Goal: Task Accomplishment & Management: Use online tool/utility

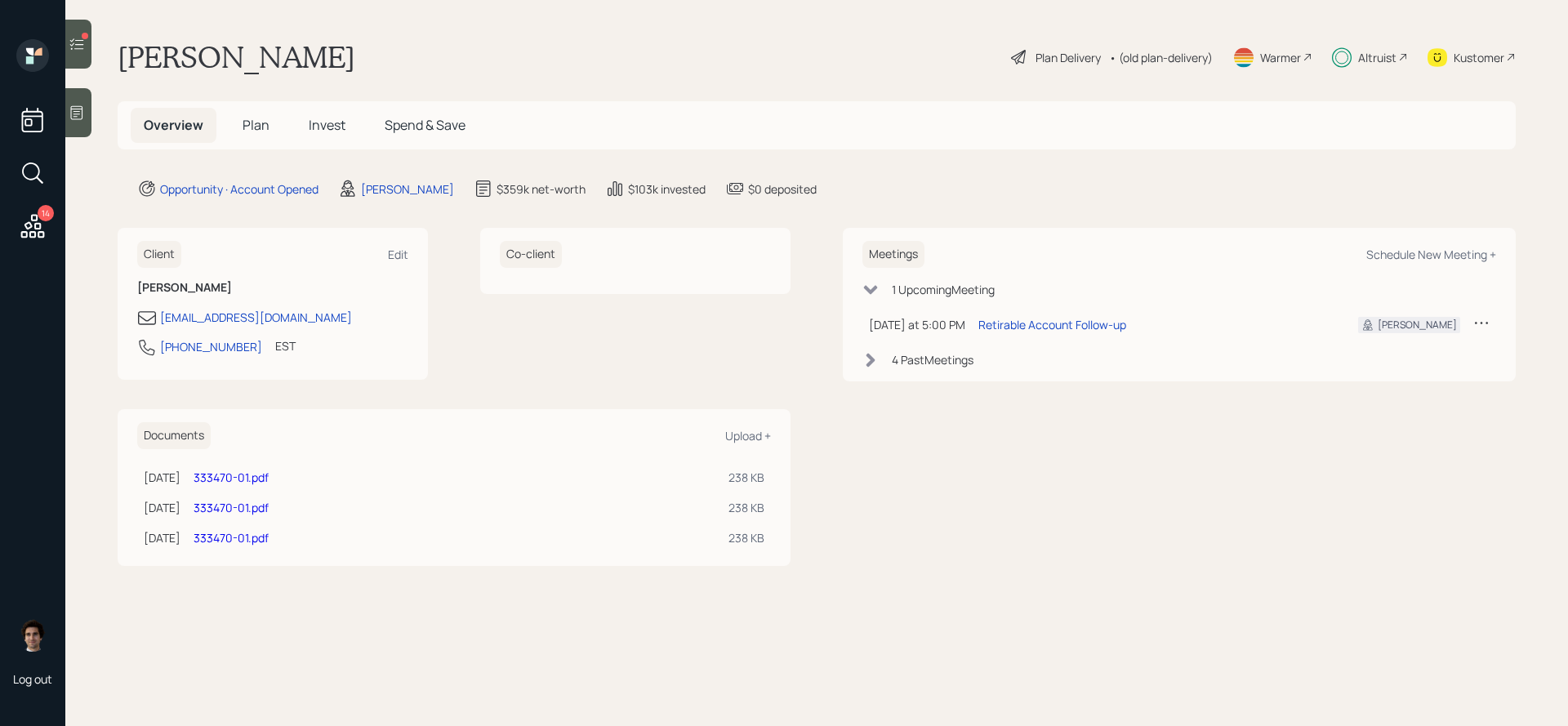
click at [45, 196] on div "14" at bounding box center [32, 175] width 29 height 140
click at [39, 217] on div "14" at bounding box center [45, 213] width 16 height 16
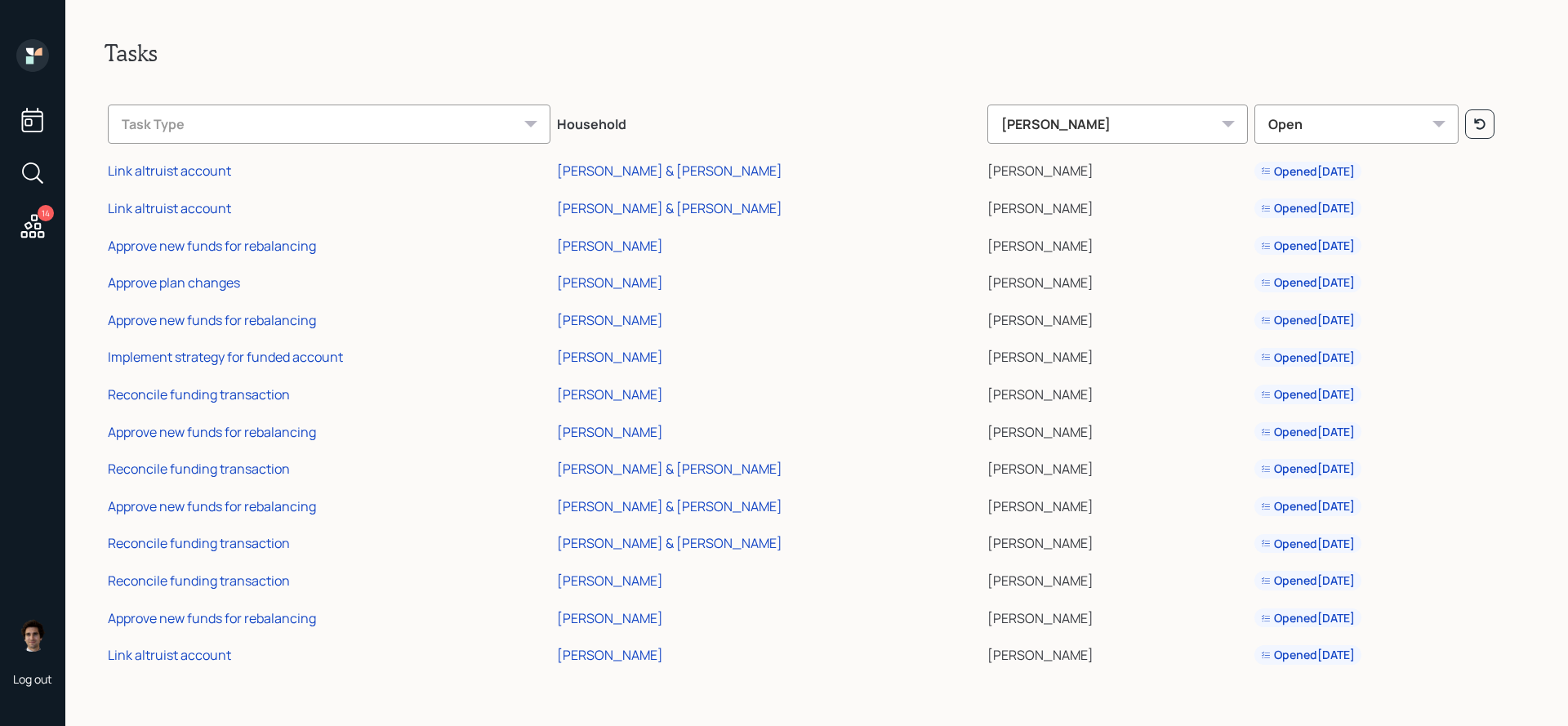
click at [681, 583] on td "[PERSON_NAME]" at bounding box center [769, 578] width 431 height 37
click at [656, 583] on div "[PERSON_NAME]" at bounding box center [610, 581] width 106 height 18
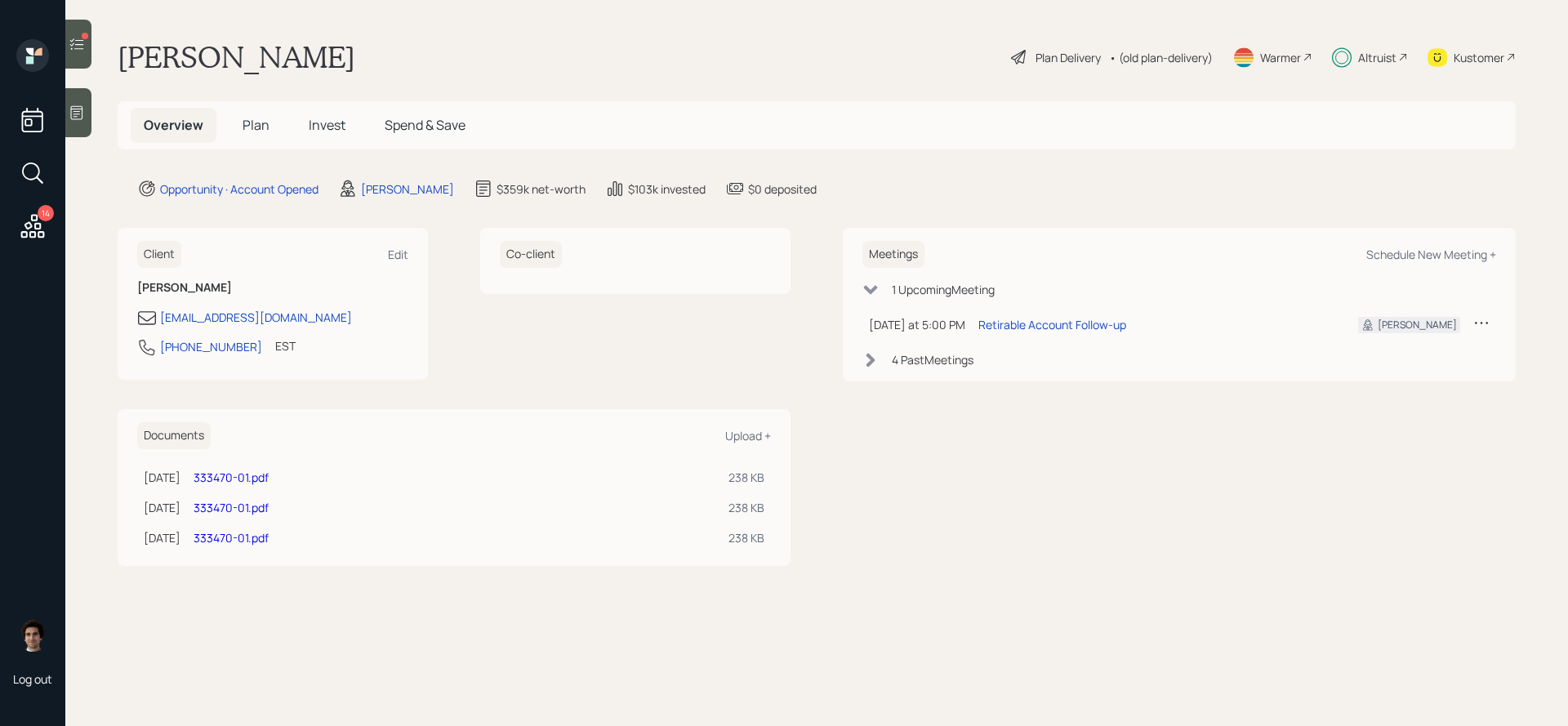
click at [286, 116] on div "Overview Plan Invest Spend & Save" at bounding box center [304, 126] width 348 height 35
click at [309, 116] on span "Invest" at bounding box center [327, 125] width 37 height 18
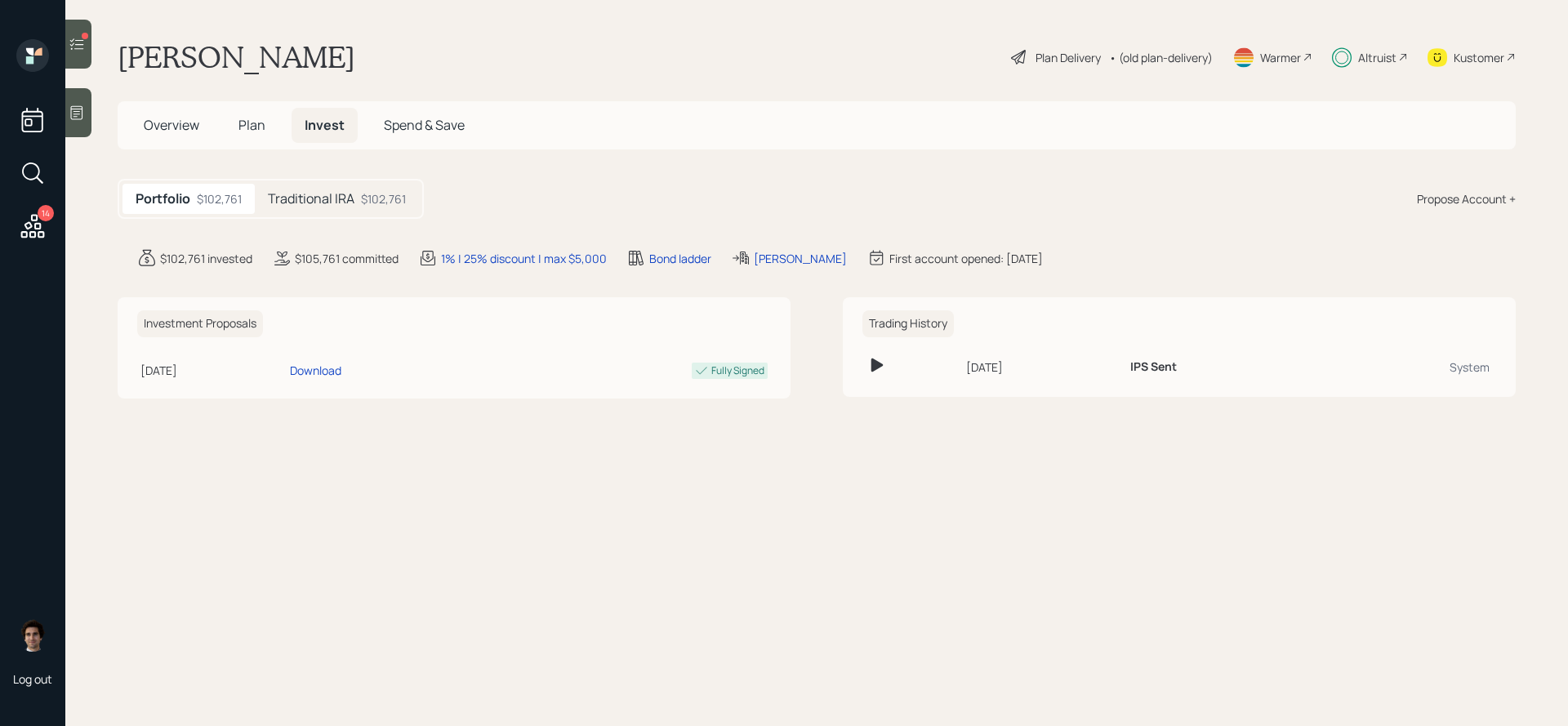
click at [363, 190] on div "$102,761" at bounding box center [383, 198] width 45 height 17
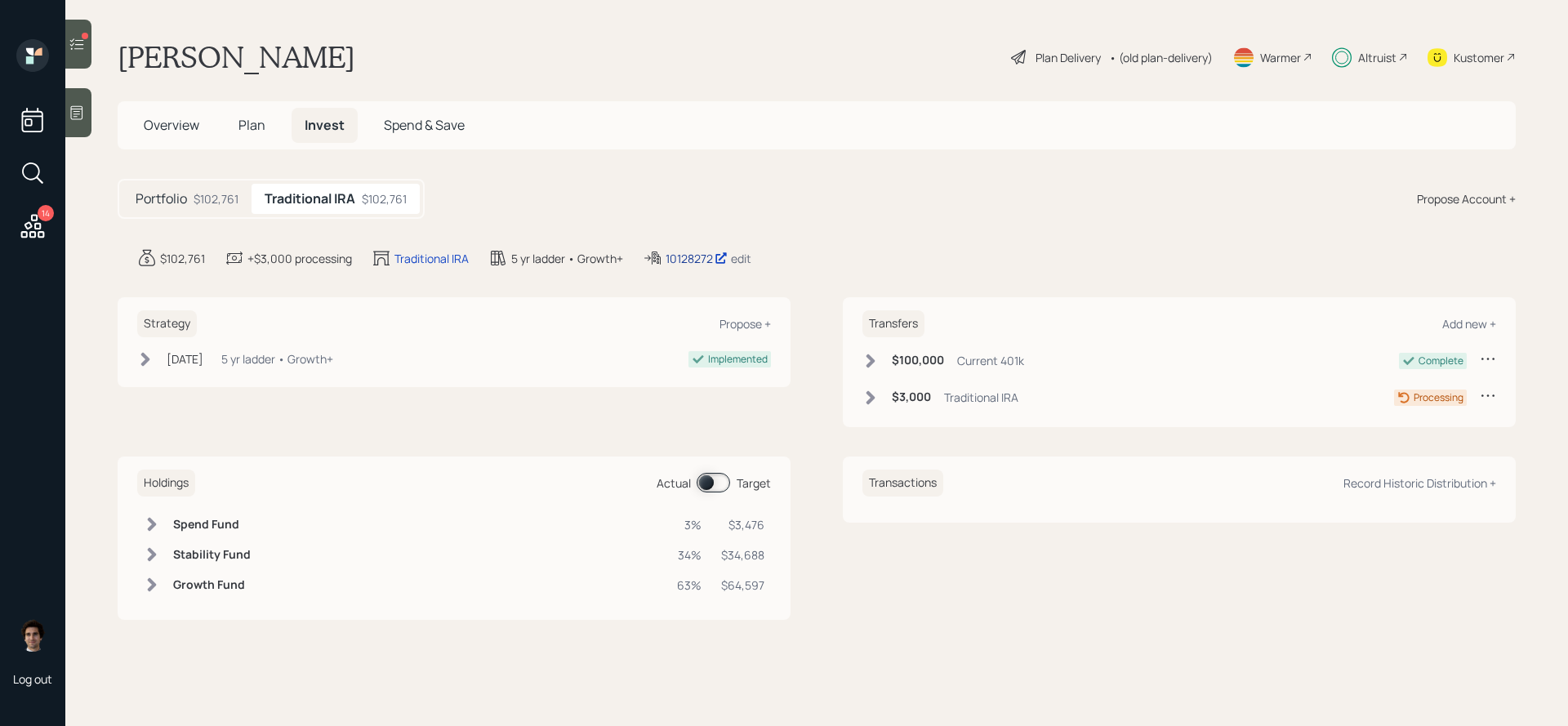
click at [707, 262] on div "10128272" at bounding box center [697, 258] width 62 height 17
click at [680, 261] on div "10128272" at bounding box center [697, 258] width 62 height 17
click at [204, 194] on div "$102,761" at bounding box center [216, 198] width 45 height 17
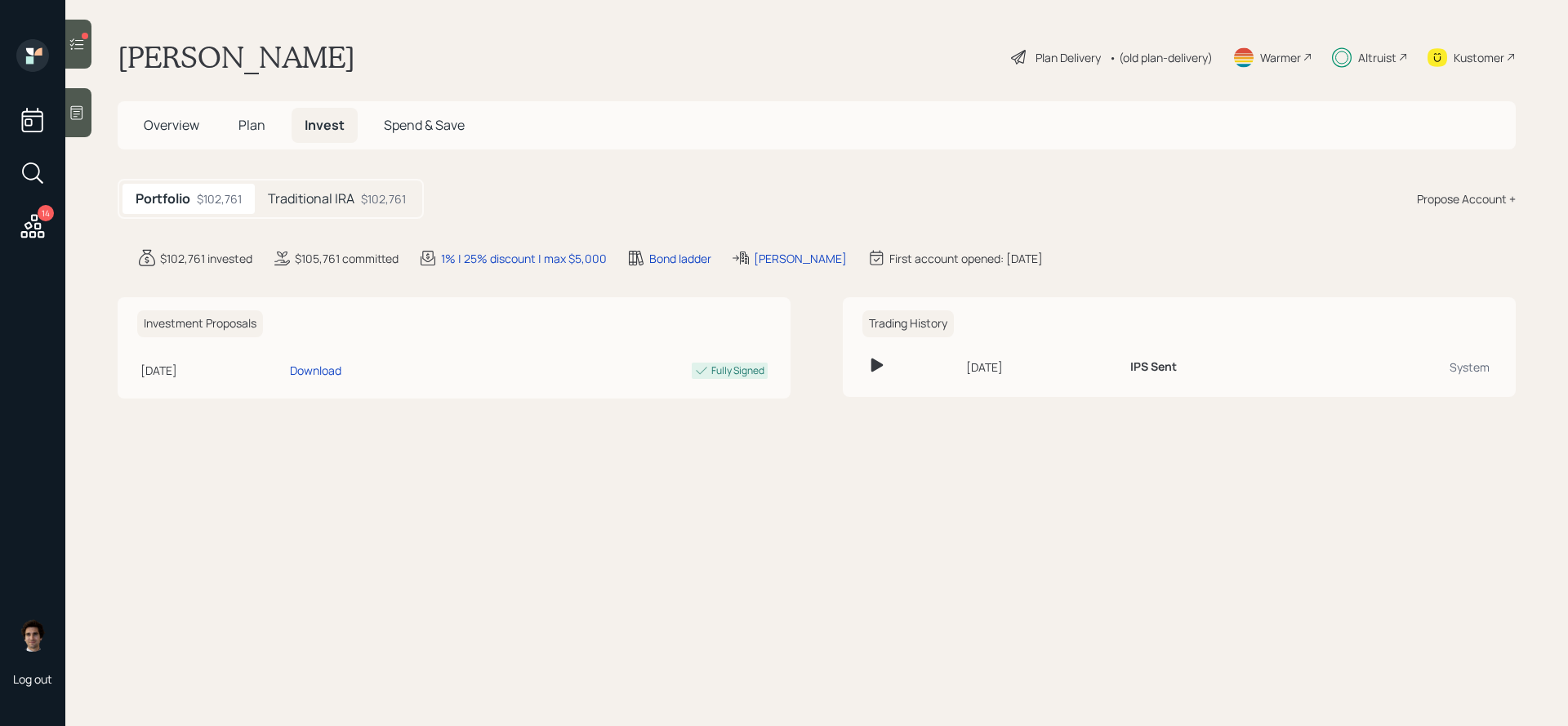
click at [347, 187] on div "Traditional IRA $102,761" at bounding box center [337, 199] width 164 height 30
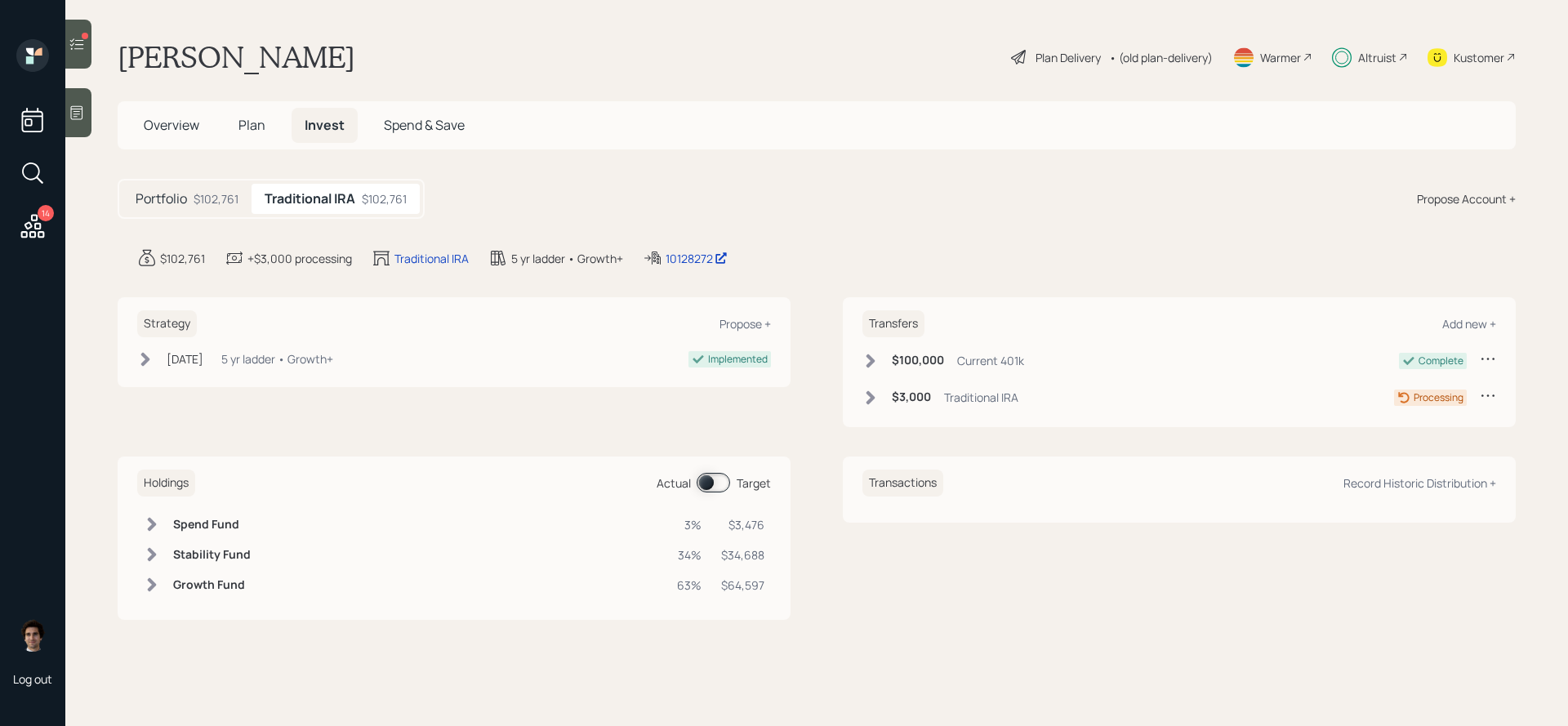
click at [925, 386] on div "$100,000 Current 401k Complete $3,000 Traditional IRA Processing" at bounding box center [1179, 382] width 634 height 64
click at [925, 396] on h6 "$3,000" at bounding box center [912, 398] width 39 height 14
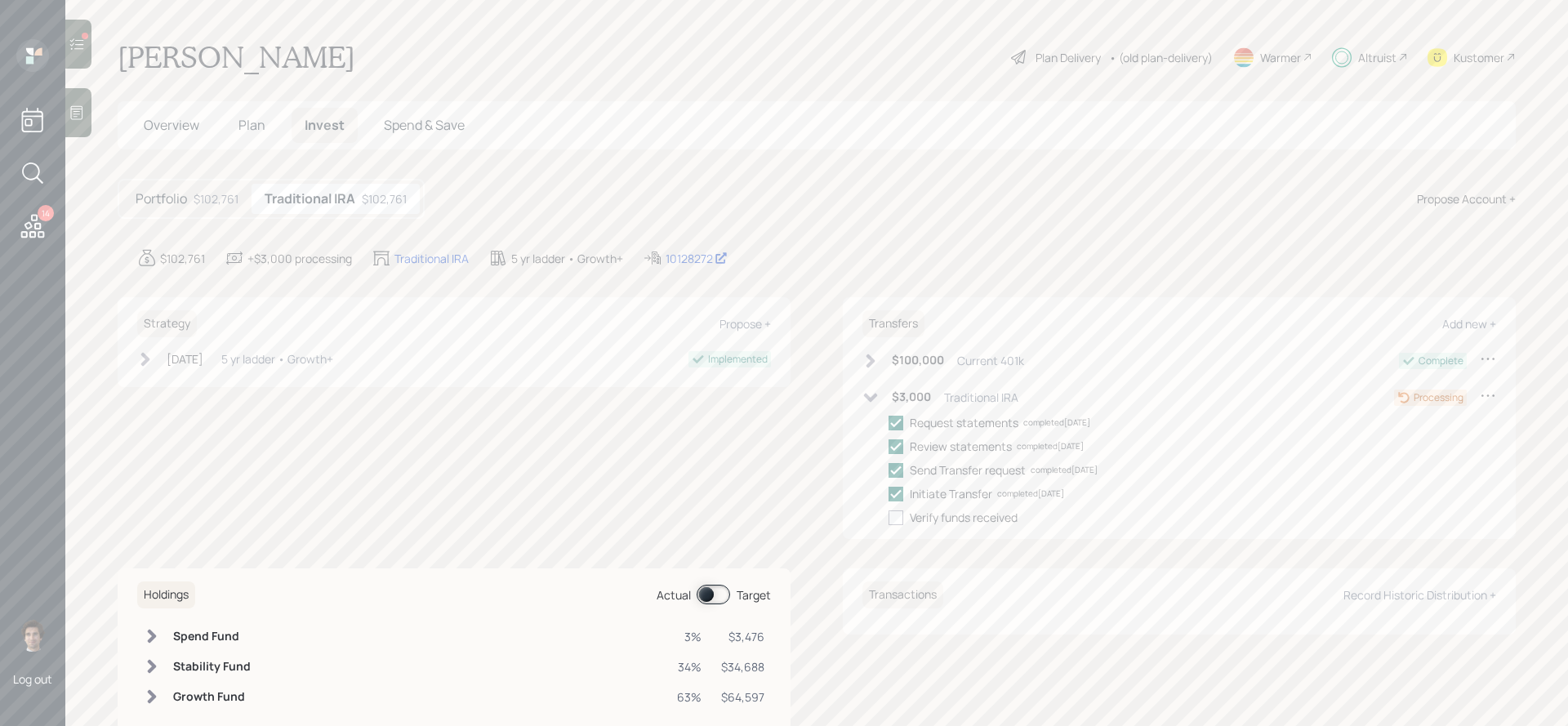
click at [211, 193] on div "$102,761" at bounding box center [216, 198] width 45 height 17
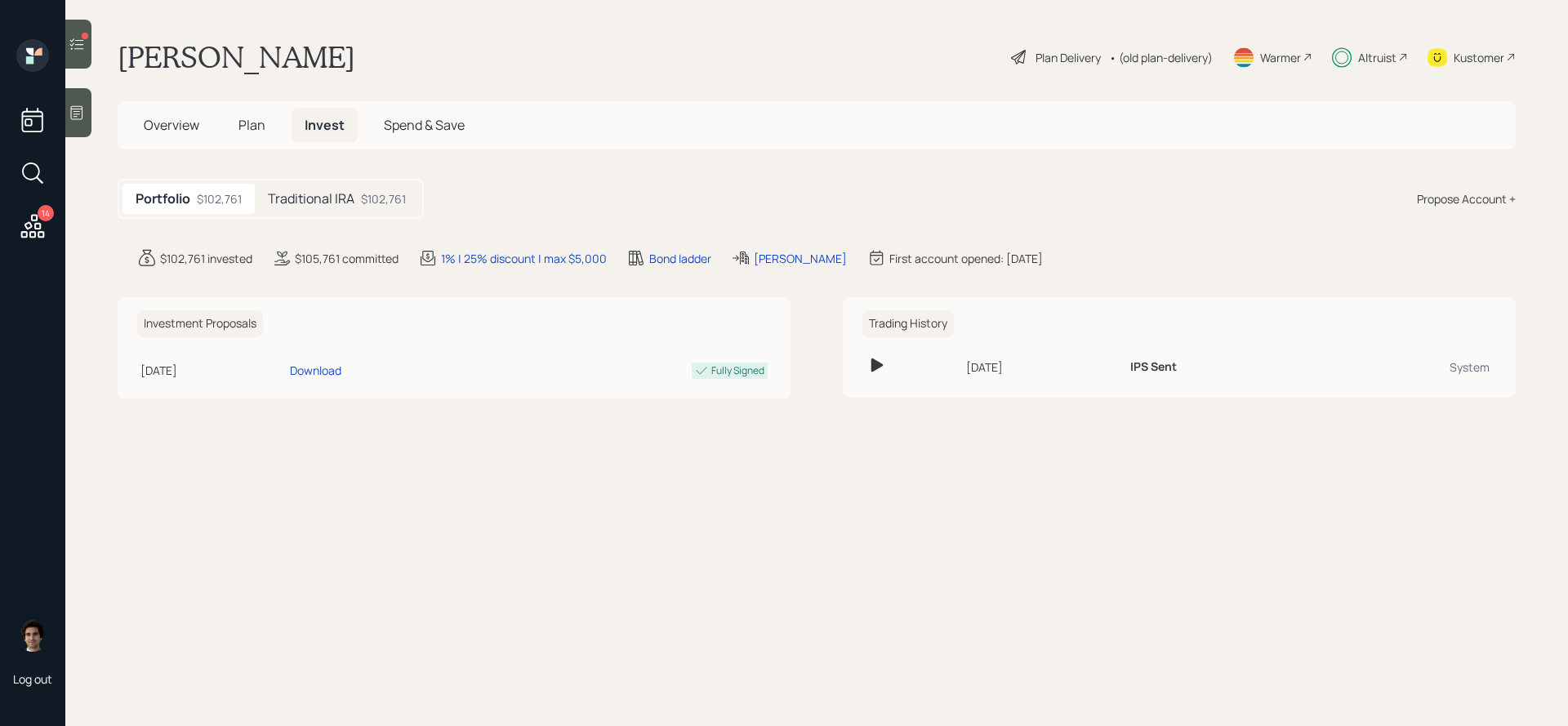
click at [236, 125] on h5 "Plan" at bounding box center [252, 126] width 53 height 35
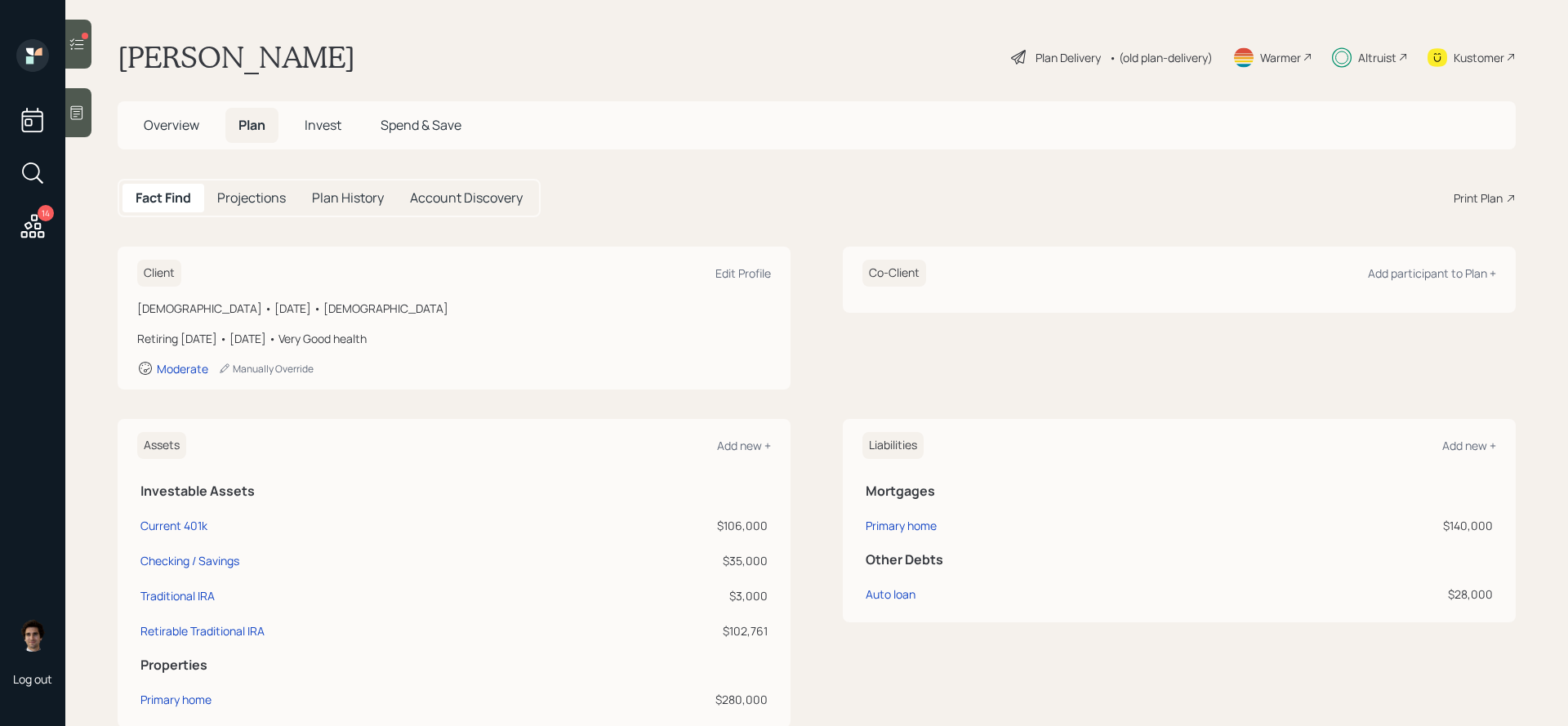
click at [176, 125] on span "Overview" at bounding box center [172, 125] width 56 height 18
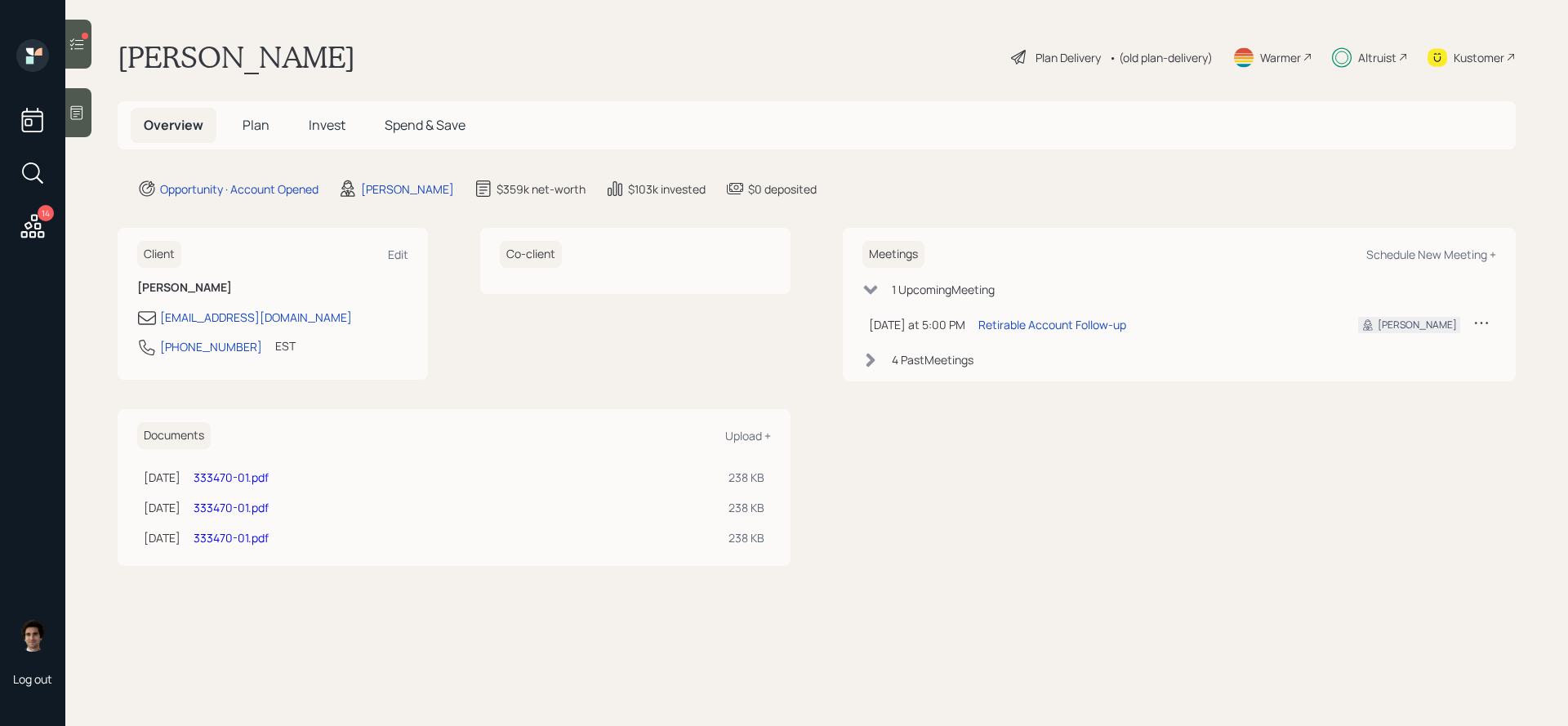
click at [269, 470] on link "333470-01.pdf" at bounding box center [231, 478] width 75 height 16
click at [269, 505] on link "333470-01.pdf" at bounding box center [231, 508] width 75 height 16
click at [269, 535] on link "333470-01.pdf" at bounding box center [231, 538] width 75 height 16
click at [73, 47] on icon at bounding box center [77, 44] width 16 height 16
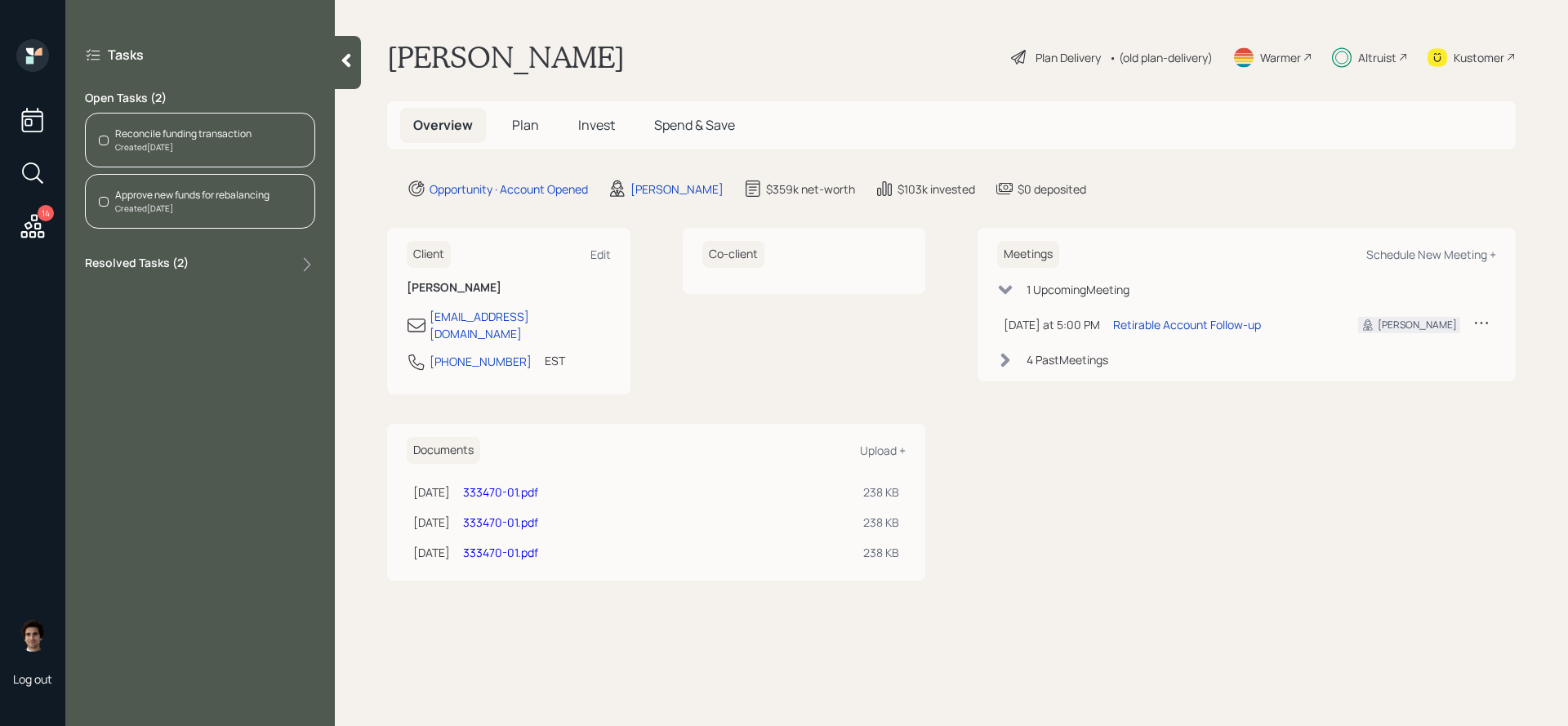
click at [241, 136] on div "Reconcile funding transaction" at bounding box center [183, 134] width 136 height 15
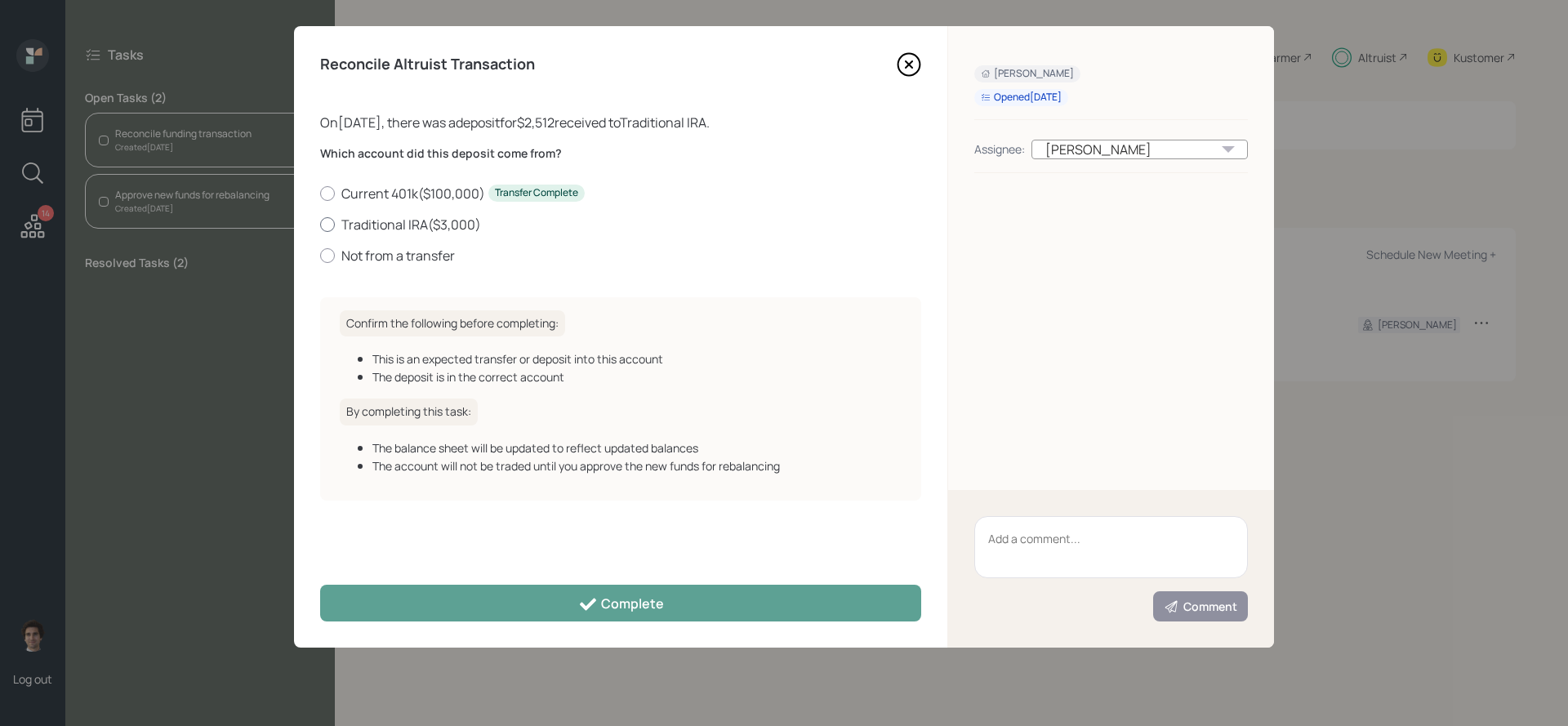
click at [402, 228] on label "Traditional IRA ( $3,000 )" at bounding box center [621, 225] width 601 height 18
click at [320, 225] on input "Traditional IRA ( $3,000 )" at bounding box center [319, 224] width 1 height 1
radio input "true"
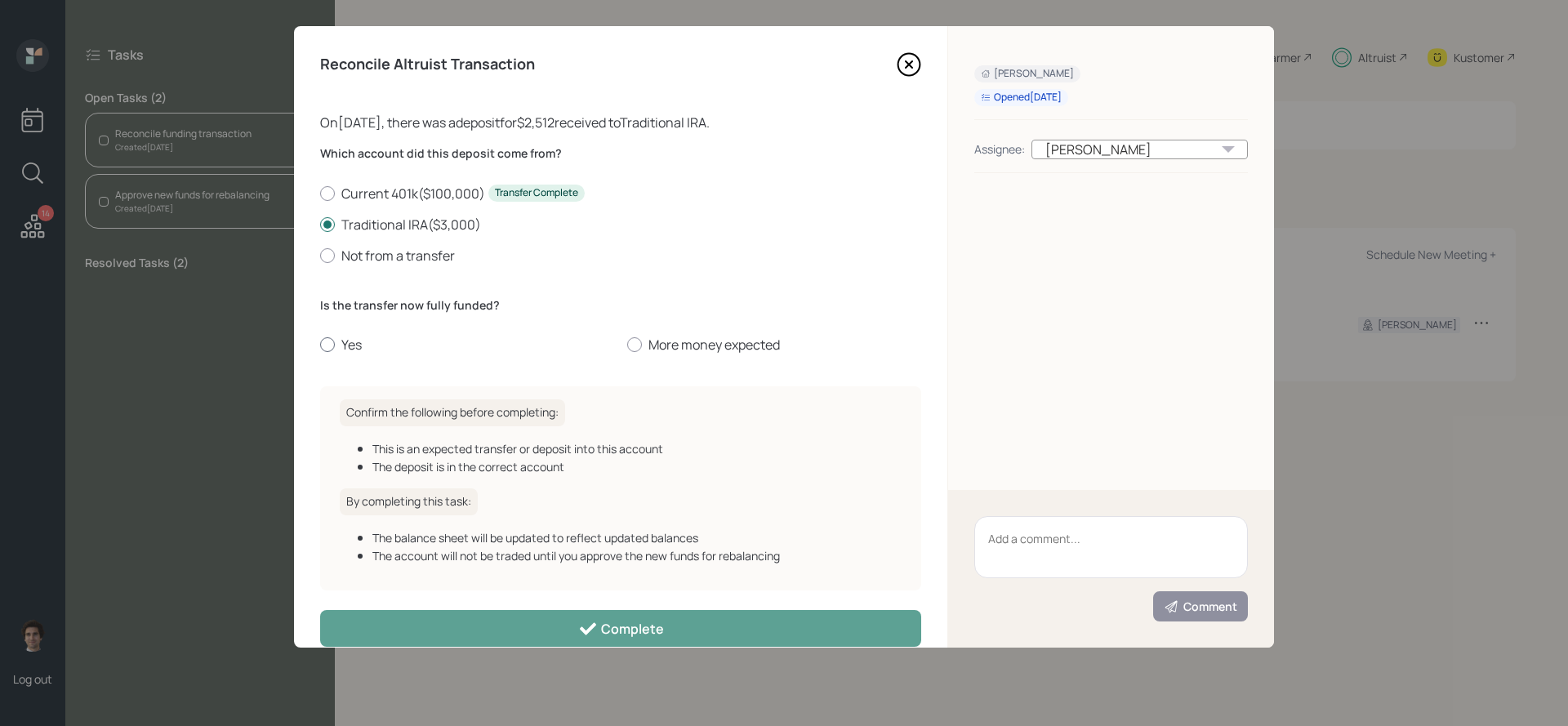
click at [325, 346] on div at bounding box center [327, 344] width 15 height 15
click at [320, 346] on input "Yes" at bounding box center [319, 345] width 1 height 1
radio input "true"
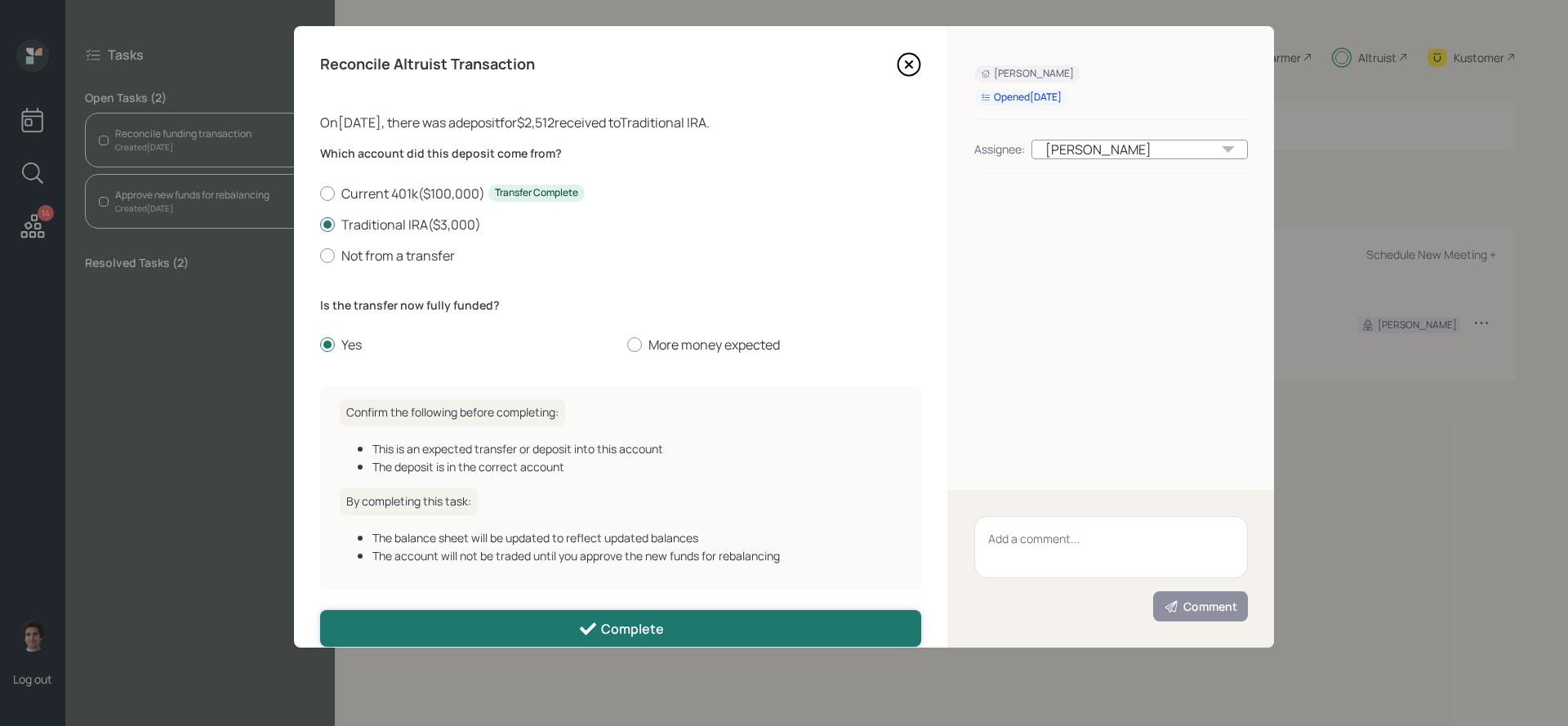
click at [693, 623] on button "Complete" at bounding box center [621, 629] width 601 height 37
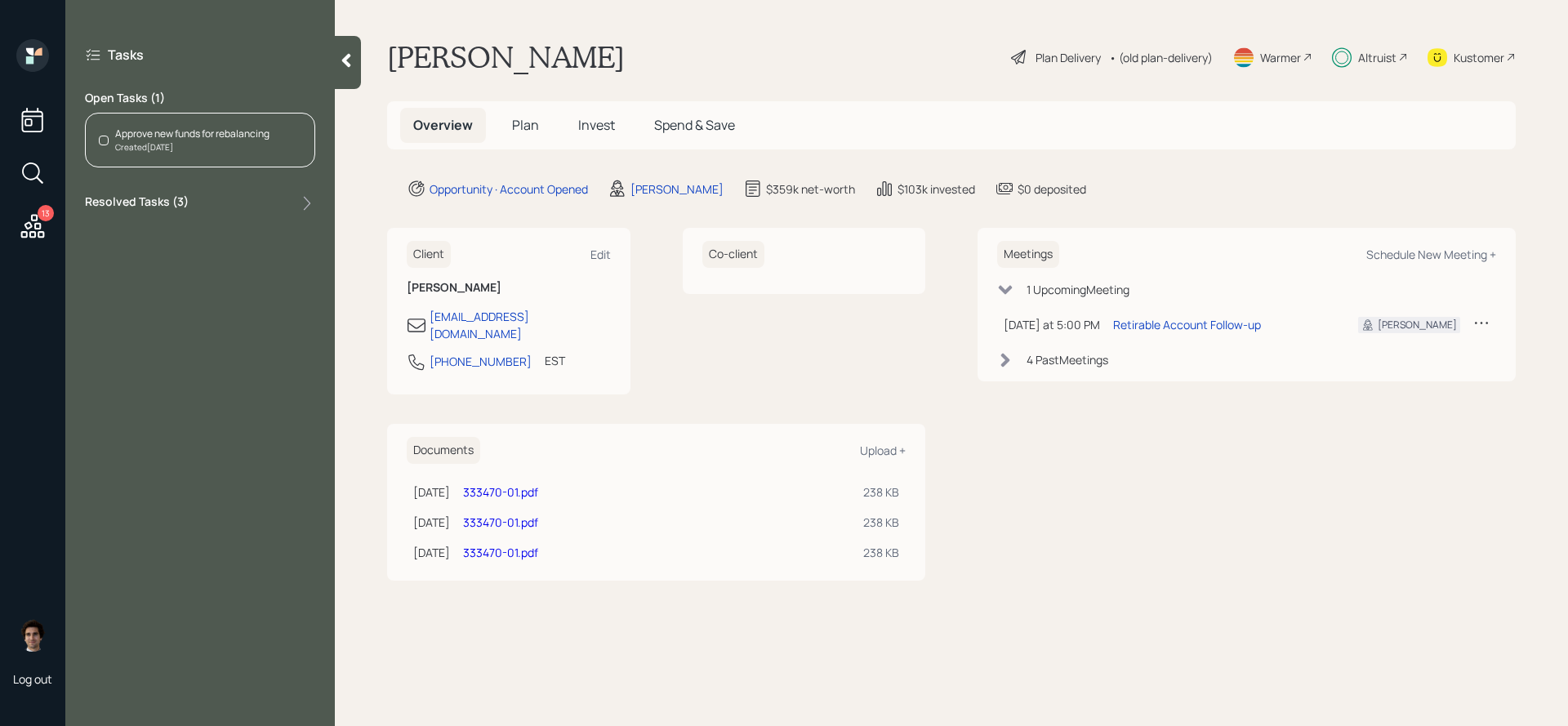
click at [187, 149] on div "Created Today" at bounding box center [192, 148] width 155 height 12
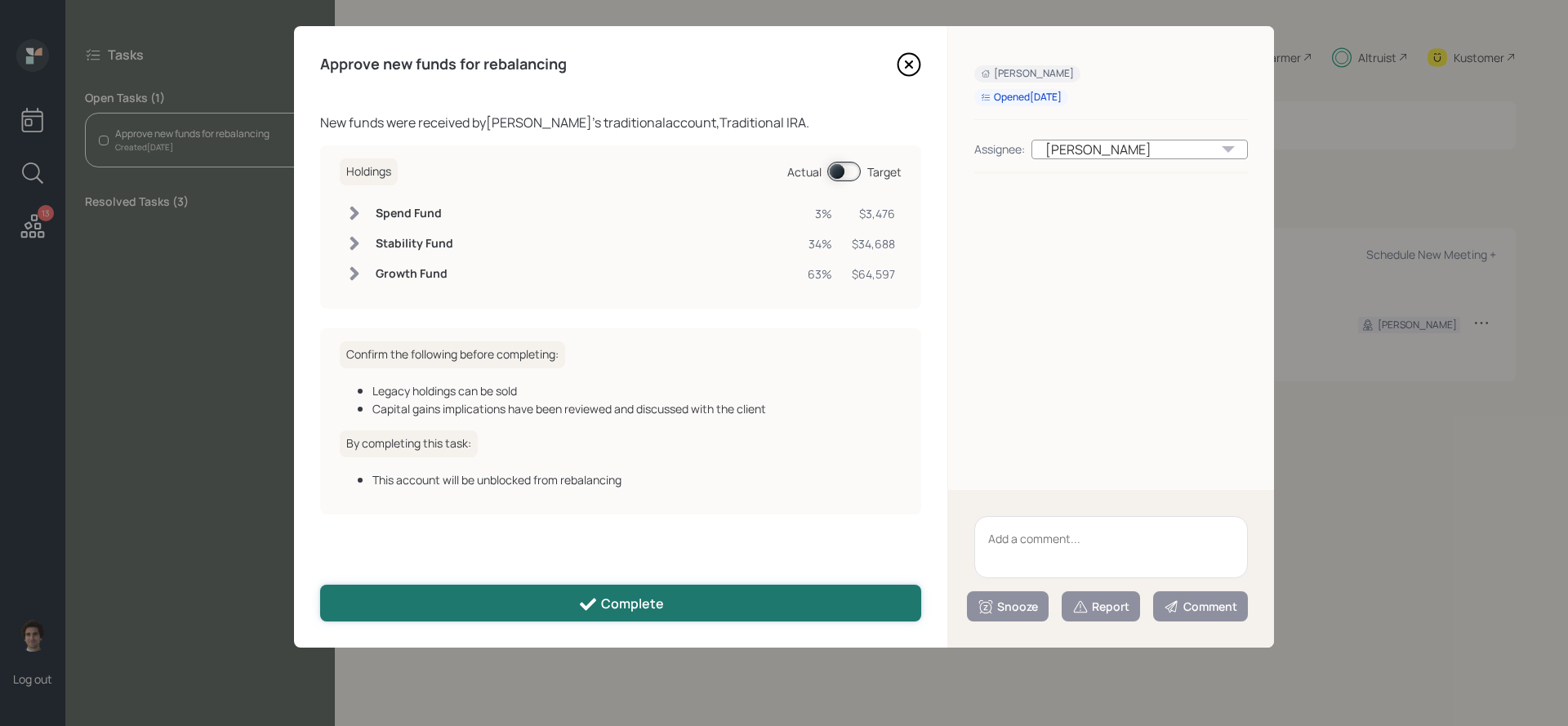
click at [701, 619] on button "Complete" at bounding box center [621, 603] width 601 height 37
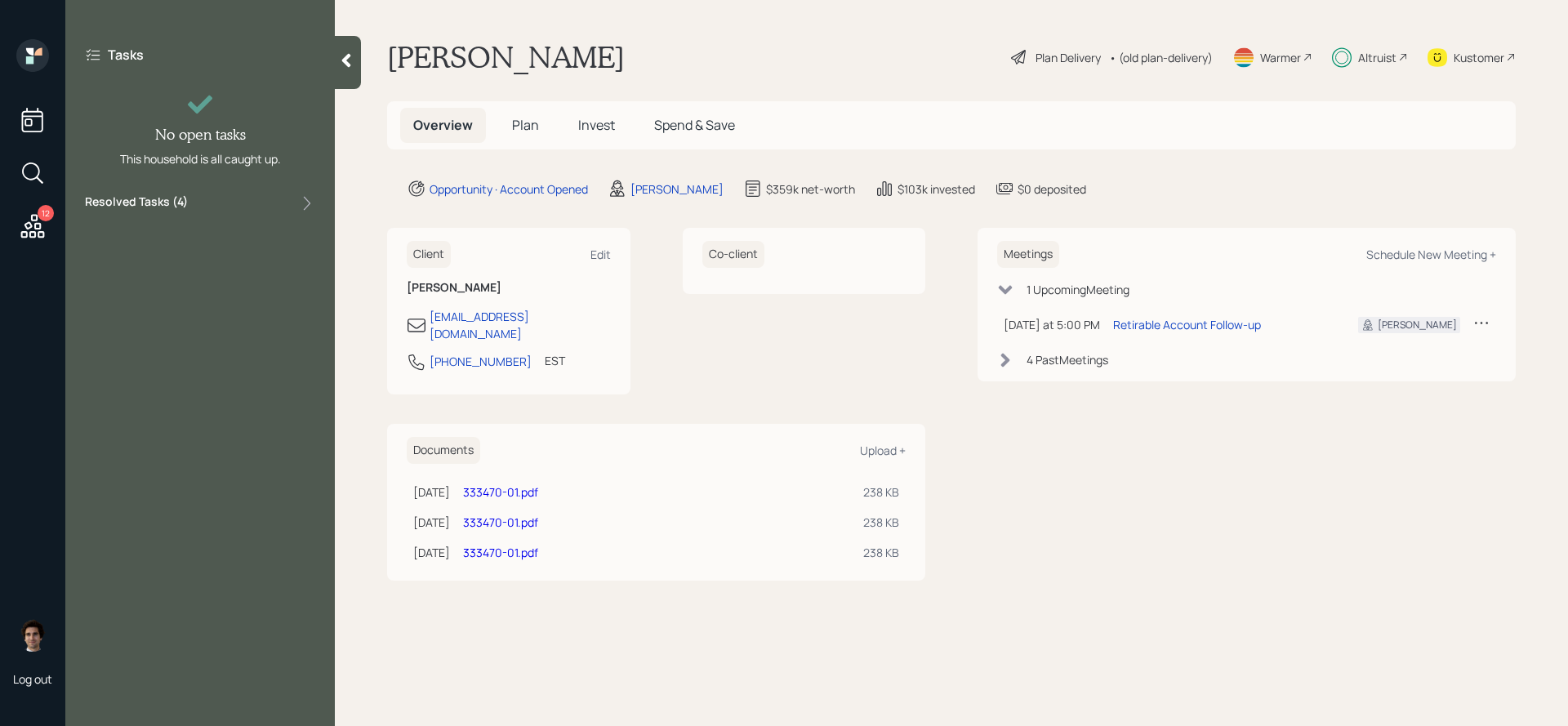
click at [27, 210] on div "12" at bounding box center [32, 175] width 29 height 140
click at [70, 254] on div "Tasks No open tasks This household is all caught up. Resolved Tasks ( 4 )" at bounding box center [200, 363] width 270 height 726
click at [16, 244] on div "12" at bounding box center [33, 141] width 39 height 206
click at [25, 236] on icon at bounding box center [33, 225] width 24 height 24
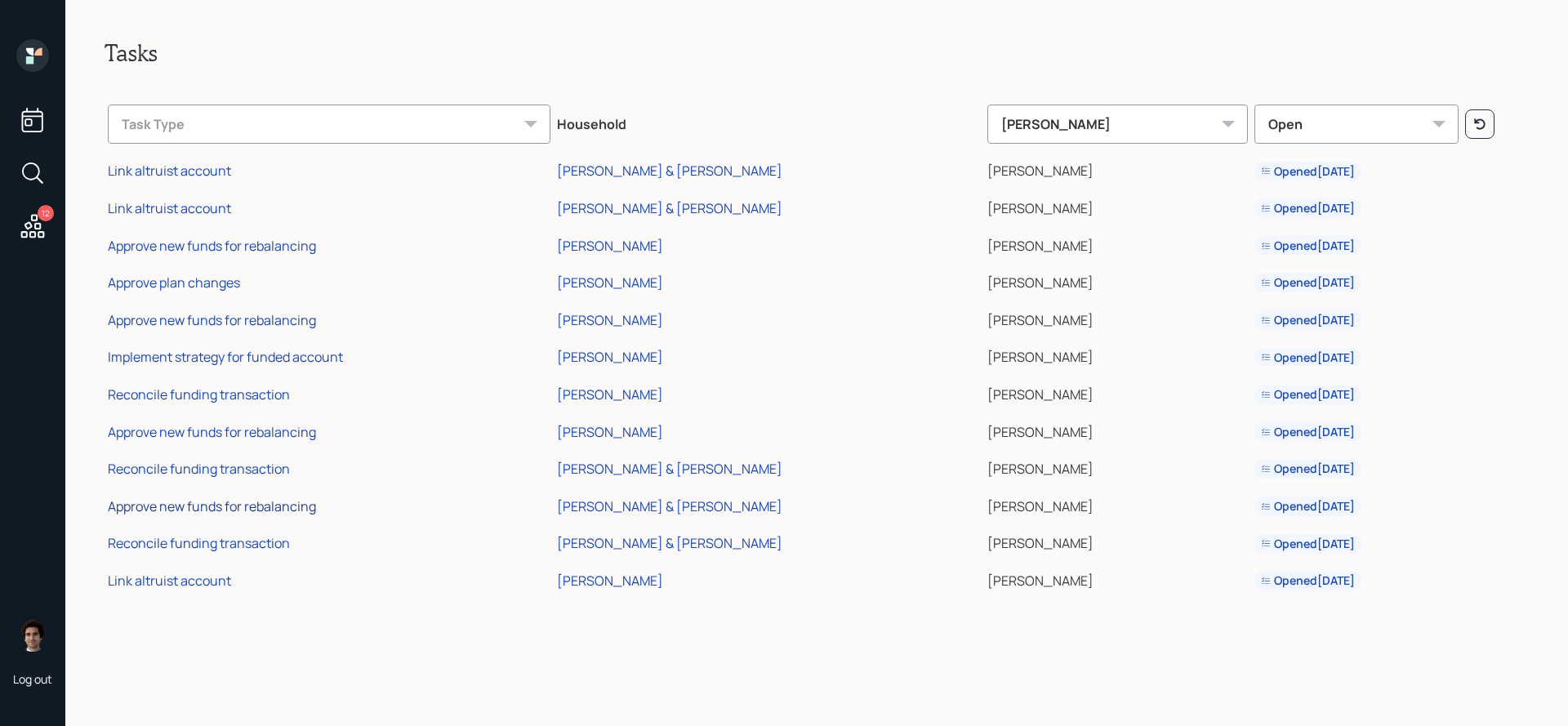
click at [224, 503] on div "Approve new funds for rebalancing" at bounding box center [212, 507] width 209 height 18
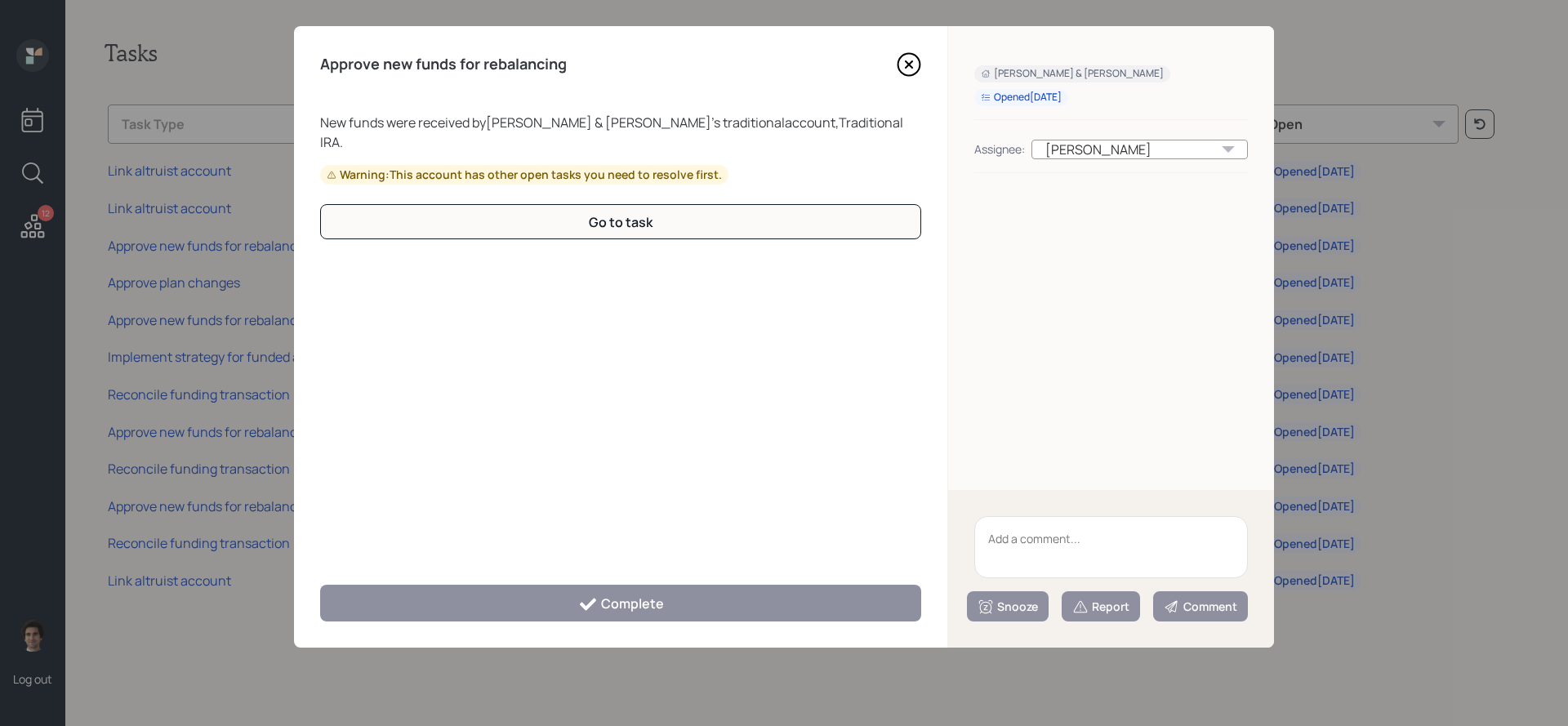
click at [907, 65] on icon at bounding box center [908, 64] width 6 height 6
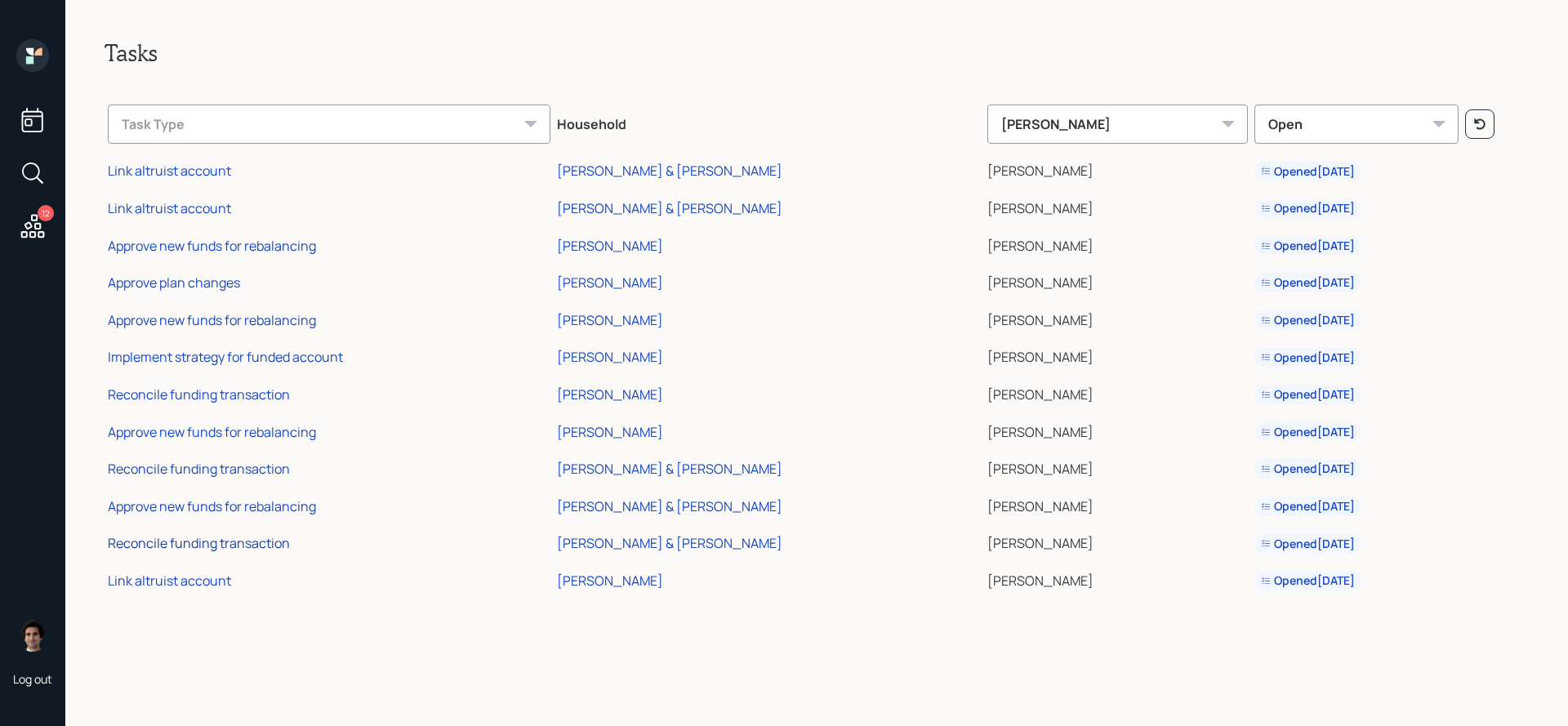
click at [268, 547] on div "Reconcile funding transaction" at bounding box center [199, 543] width 182 height 18
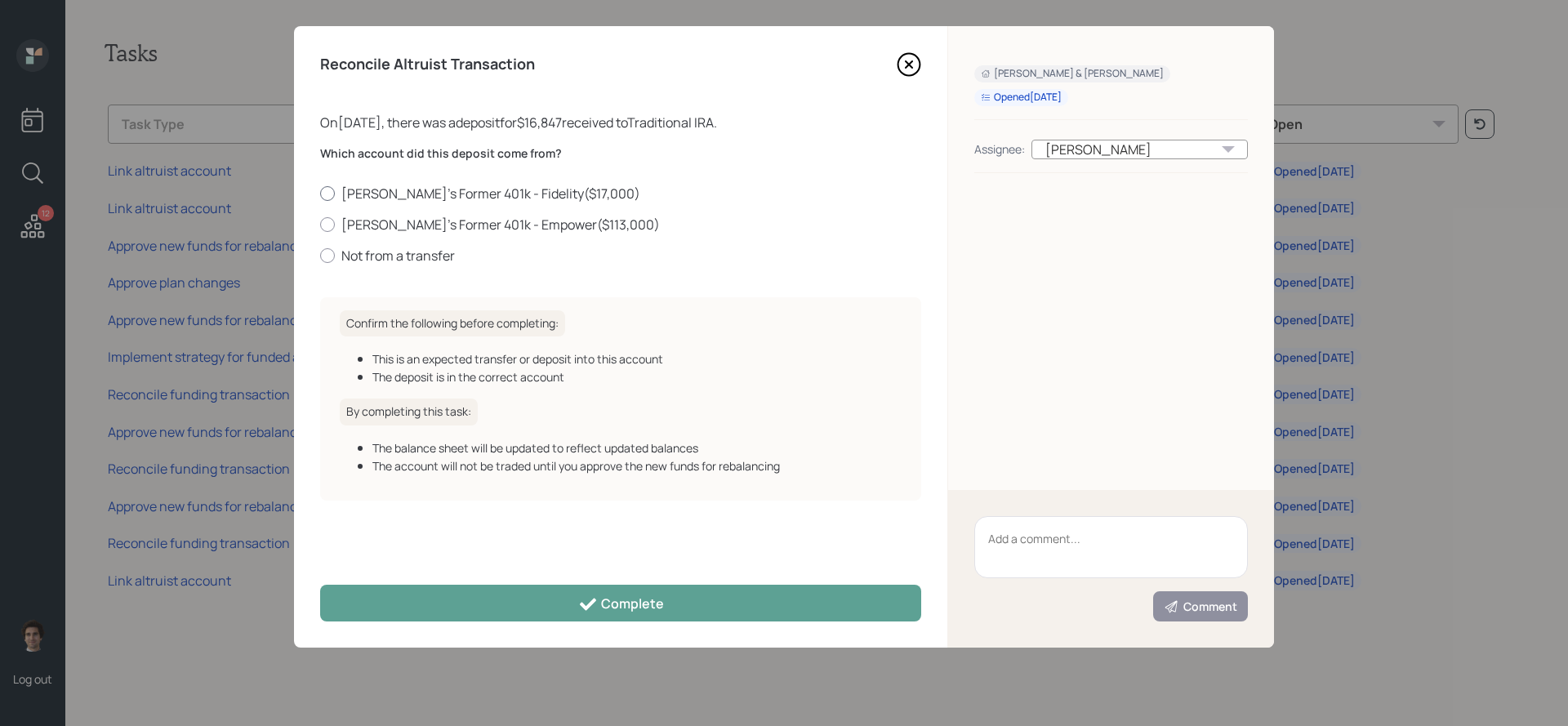
click at [510, 191] on label "John's Former 401k - Fidelity ( $17,000 )" at bounding box center [621, 194] width 601 height 18
click at [320, 193] on input "John's Former 401k - Fidelity ( $17,000 )" at bounding box center [319, 193] width 1 height 1
radio input "true"
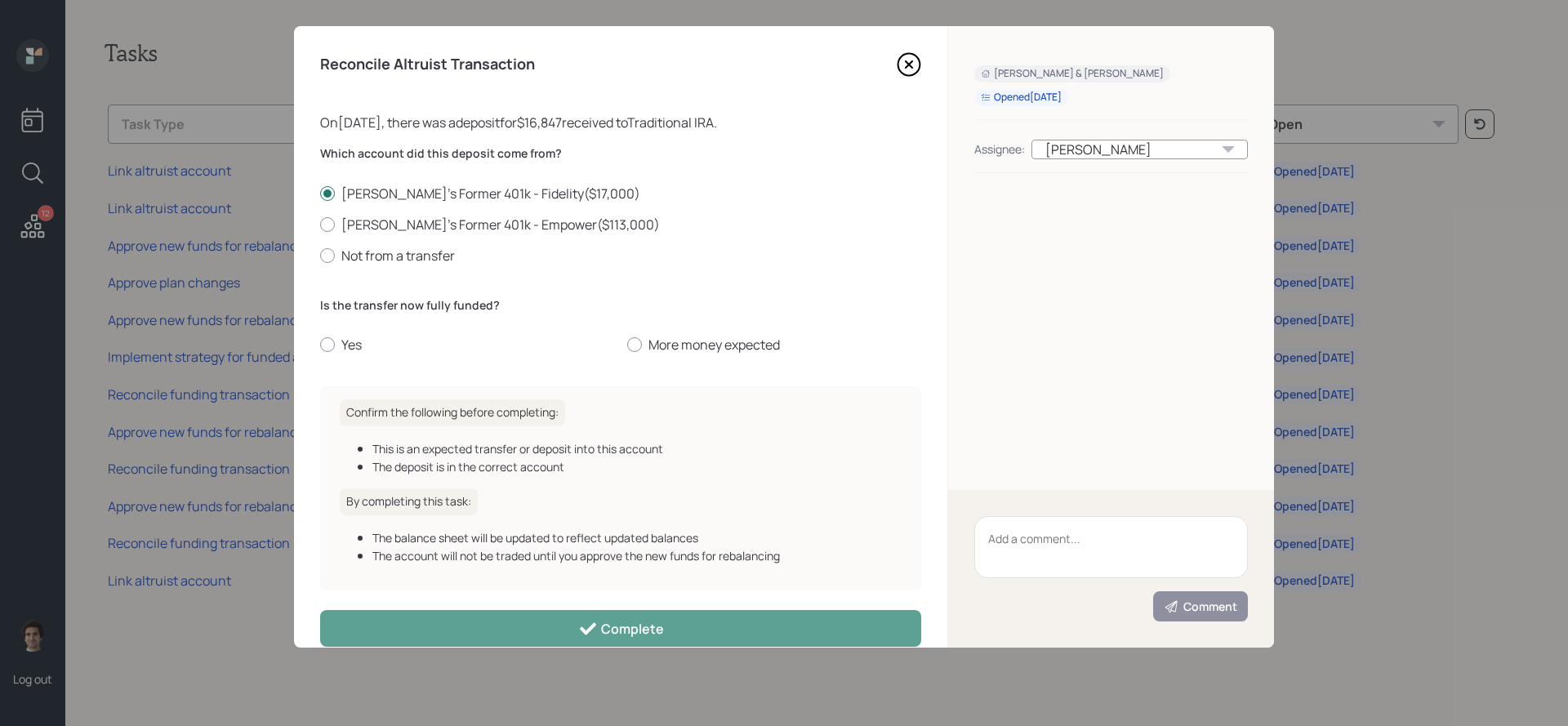
click at [346, 332] on div "Is the transfer now fully funded? Yes More money expected" at bounding box center [621, 325] width 601 height 57
click at [346, 337] on label "Yes" at bounding box center [467, 345] width 294 height 18
click at [320, 345] on input "Yes" at bounding box center [319, 345] width 1 height 1
radio input "true"
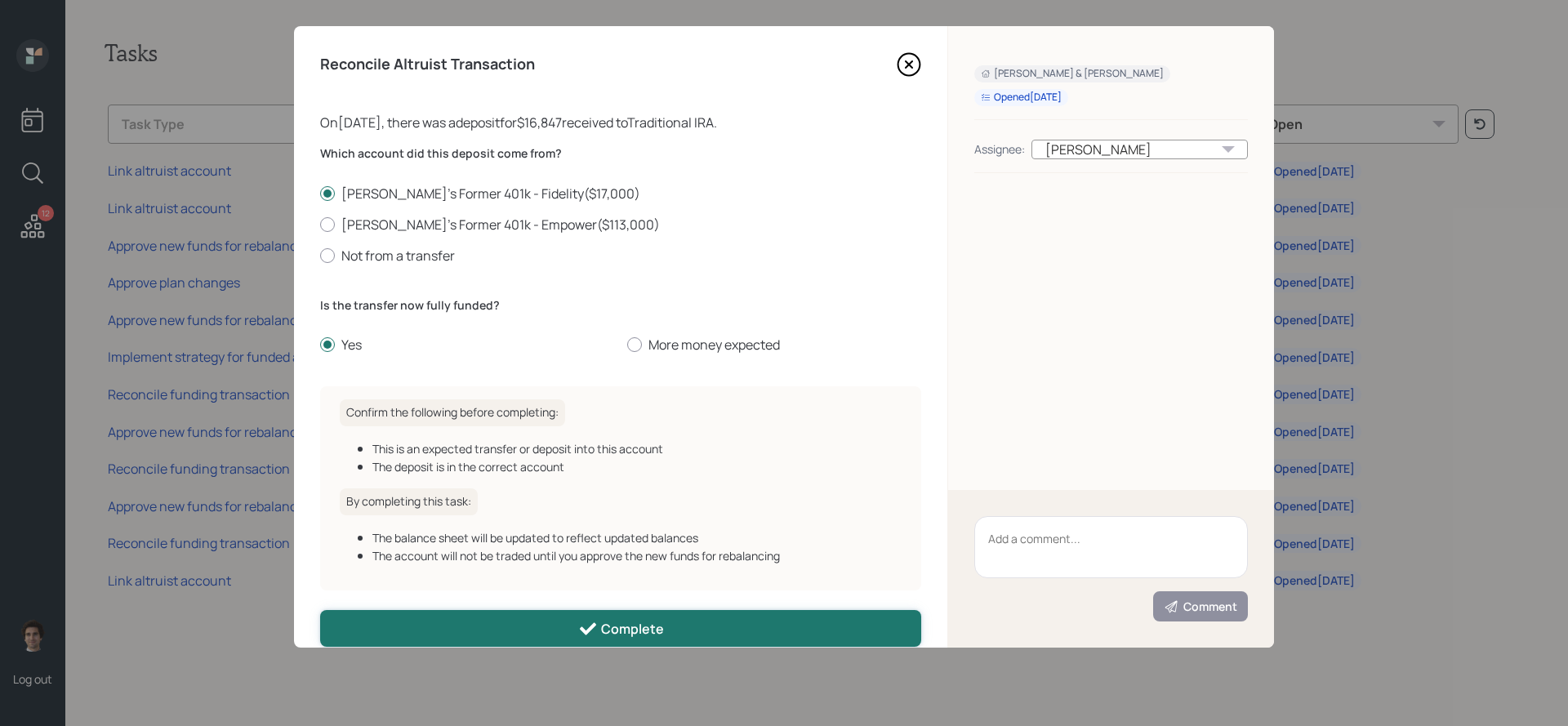
click at [632, 637] on div "Complete" at bounding box center [621, 629] width 86 height 19
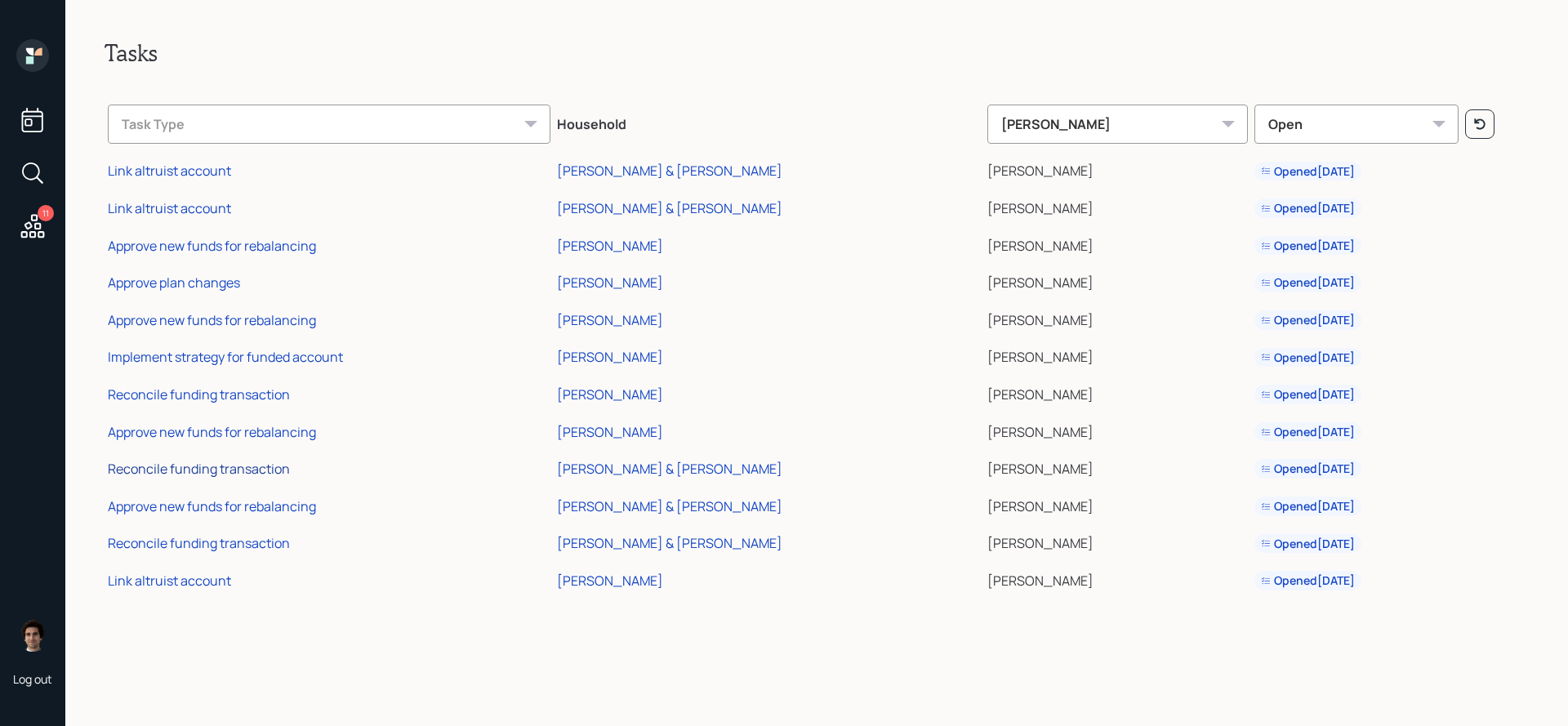
click at [278, 475] on div "Reconcile funding transaction" at bounding box center [199, 469] width 182 height 18
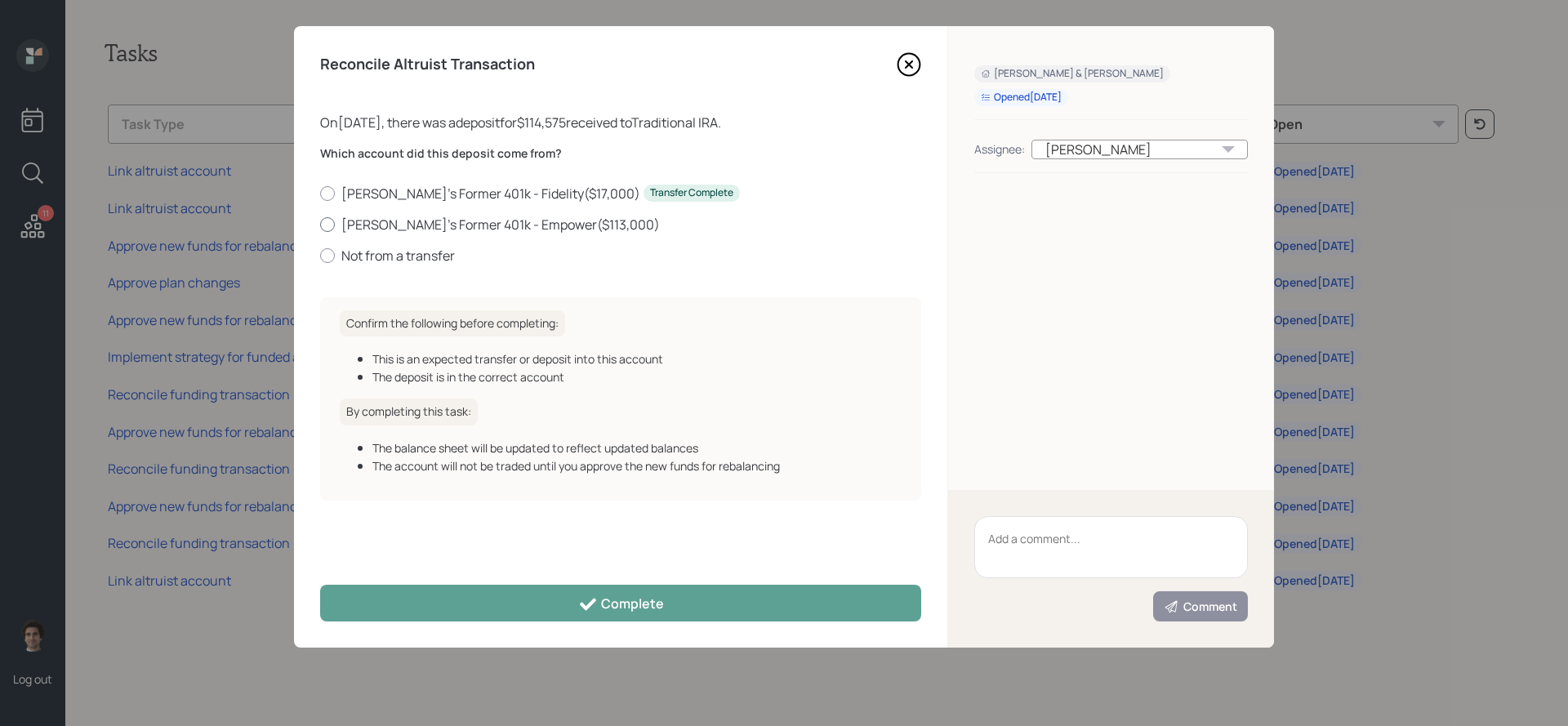
click at [432, 228] on label "John's Former 401k - Empower ( $113,000 )" at bounding box center [621, 225] width 601 height 18
click at [320, 225] on input "John's Former 401k - Empower ( $113,000 )" at bounding box center [319, 224] width 1 height 1
radio input "true"
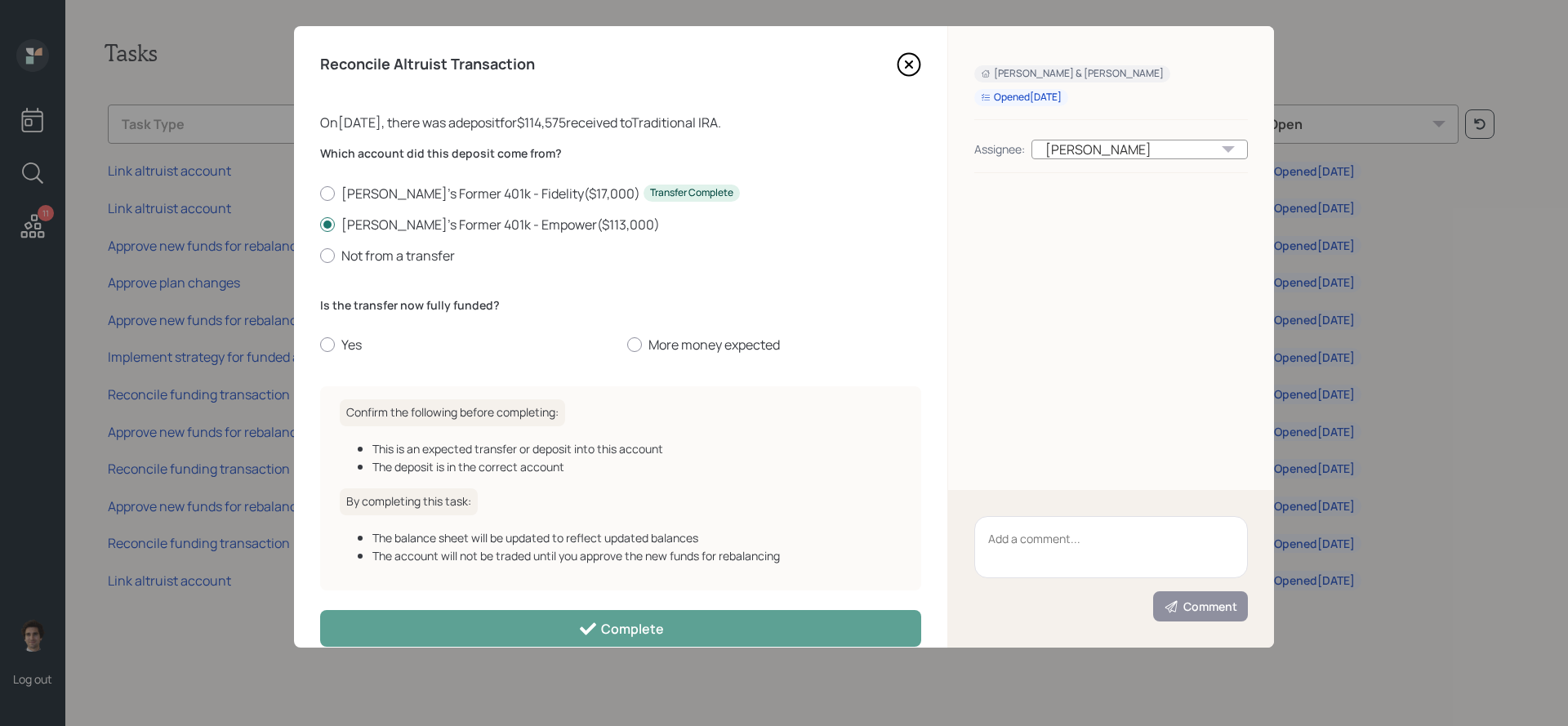
click at [315, 341] on div "Reconcile Altruist Transaction On 08/24/2025 , there was a deposit for $114,575…" at bounding box center [621, 337] width 654 height 622
click at [327, 341] on div at bounding box center [327, 344] width 15 height 15
click at [320, 345] on input "Yes" at bounding box center [319, 345] width 1 height 1
radio input "true"
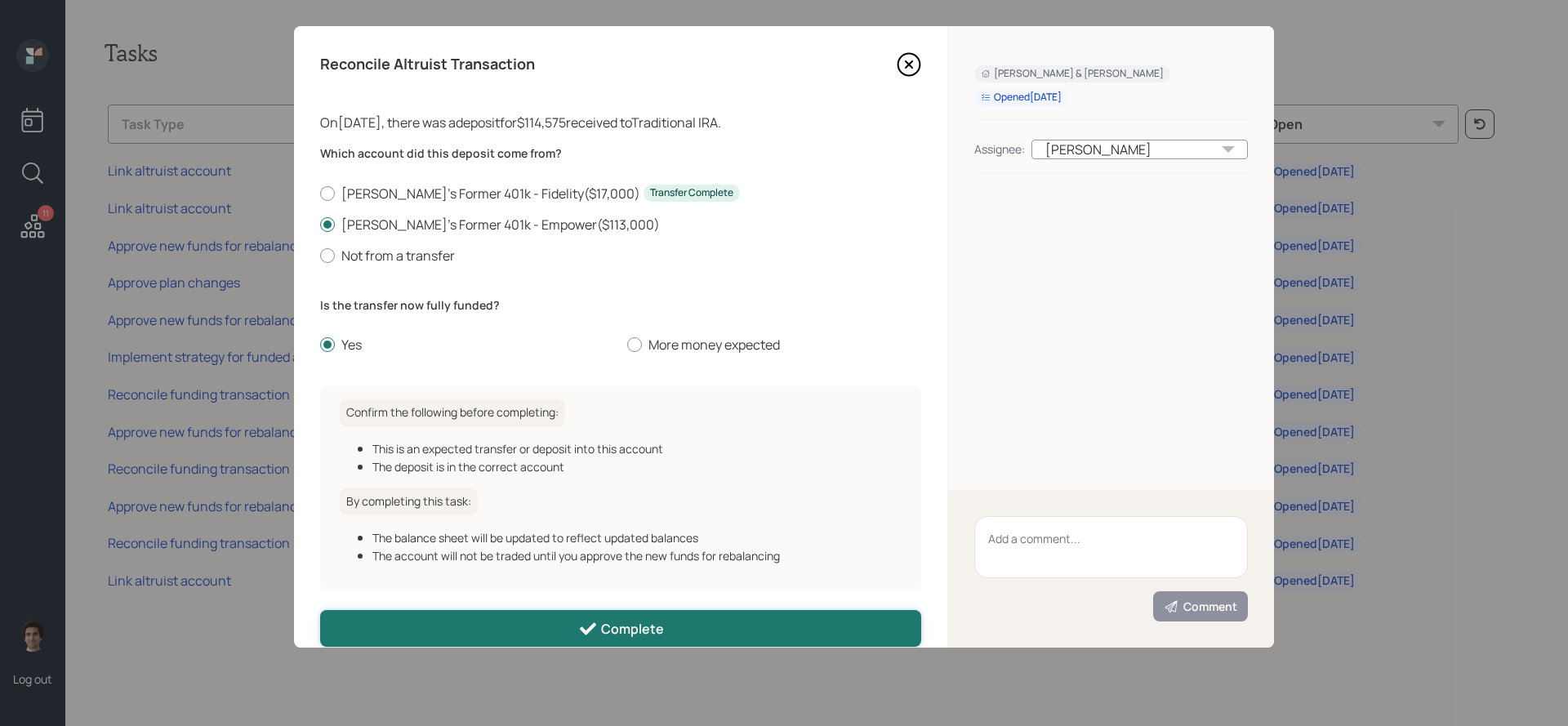
click at [536, 630] on button "Complete" at bounding box center [621, 629] width 601 height 37
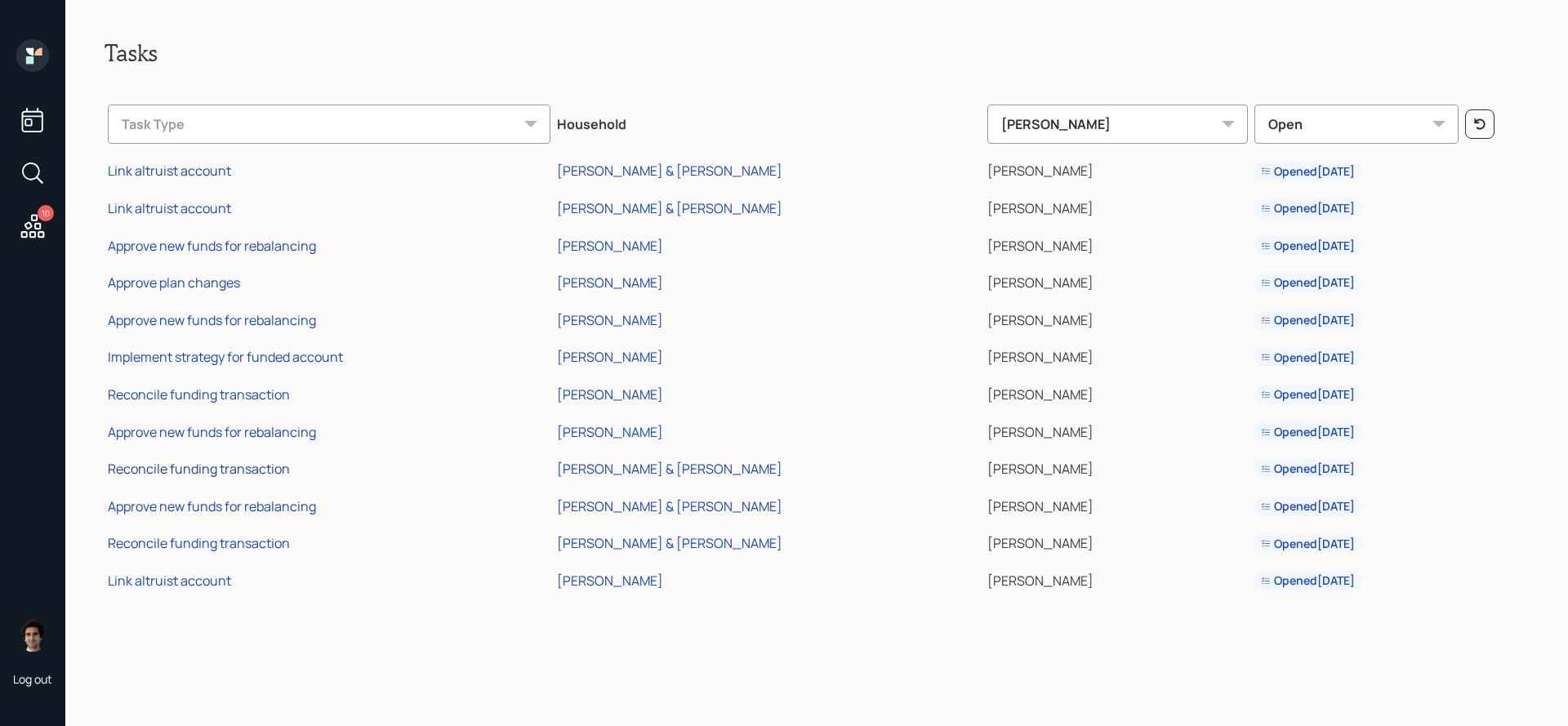
click at [254, 465] on div "Reconcile funding transaction" at bounding box center [199, 469] width 182 height 18
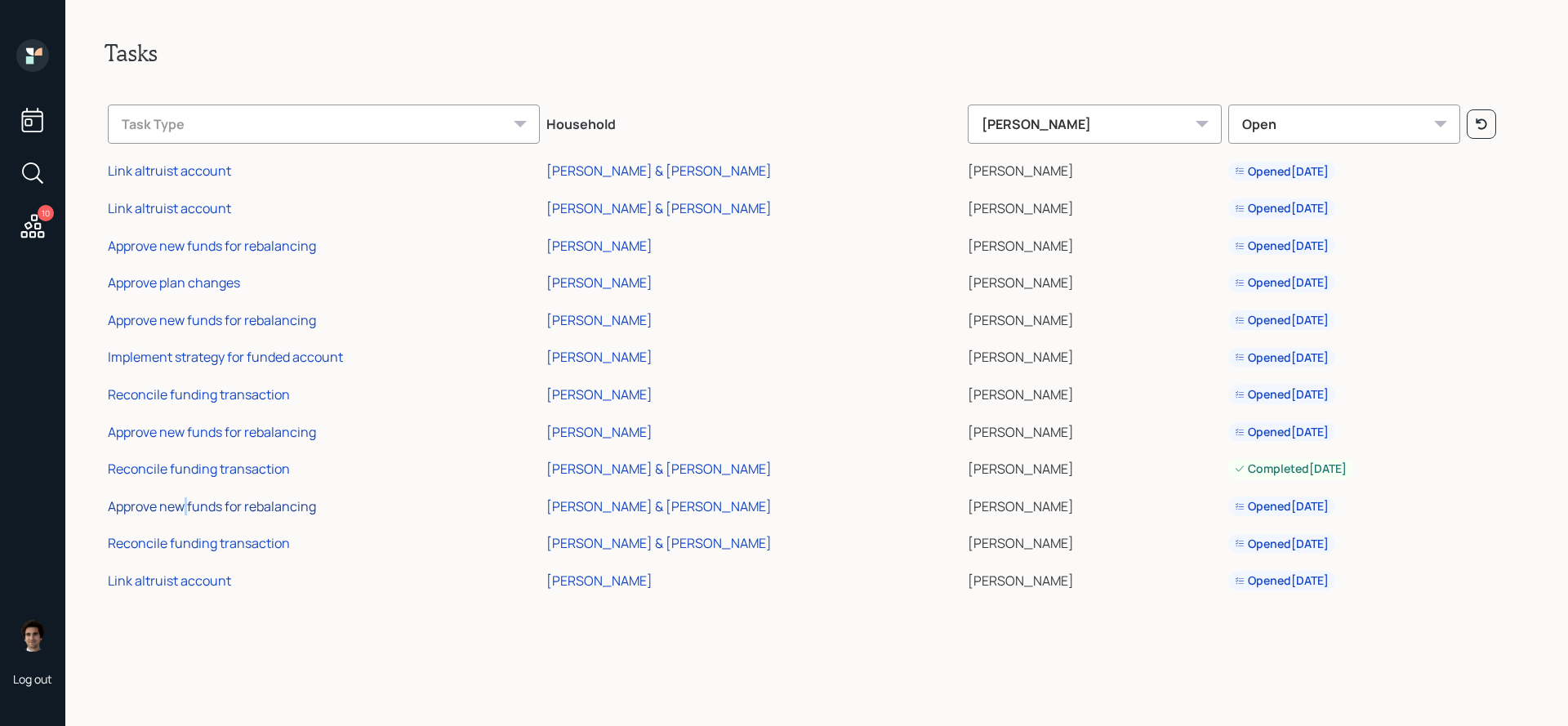
click at [181, 506] on div "Approve new funds for rebalancing" at bounding box center [212, 507] width 209 height 18
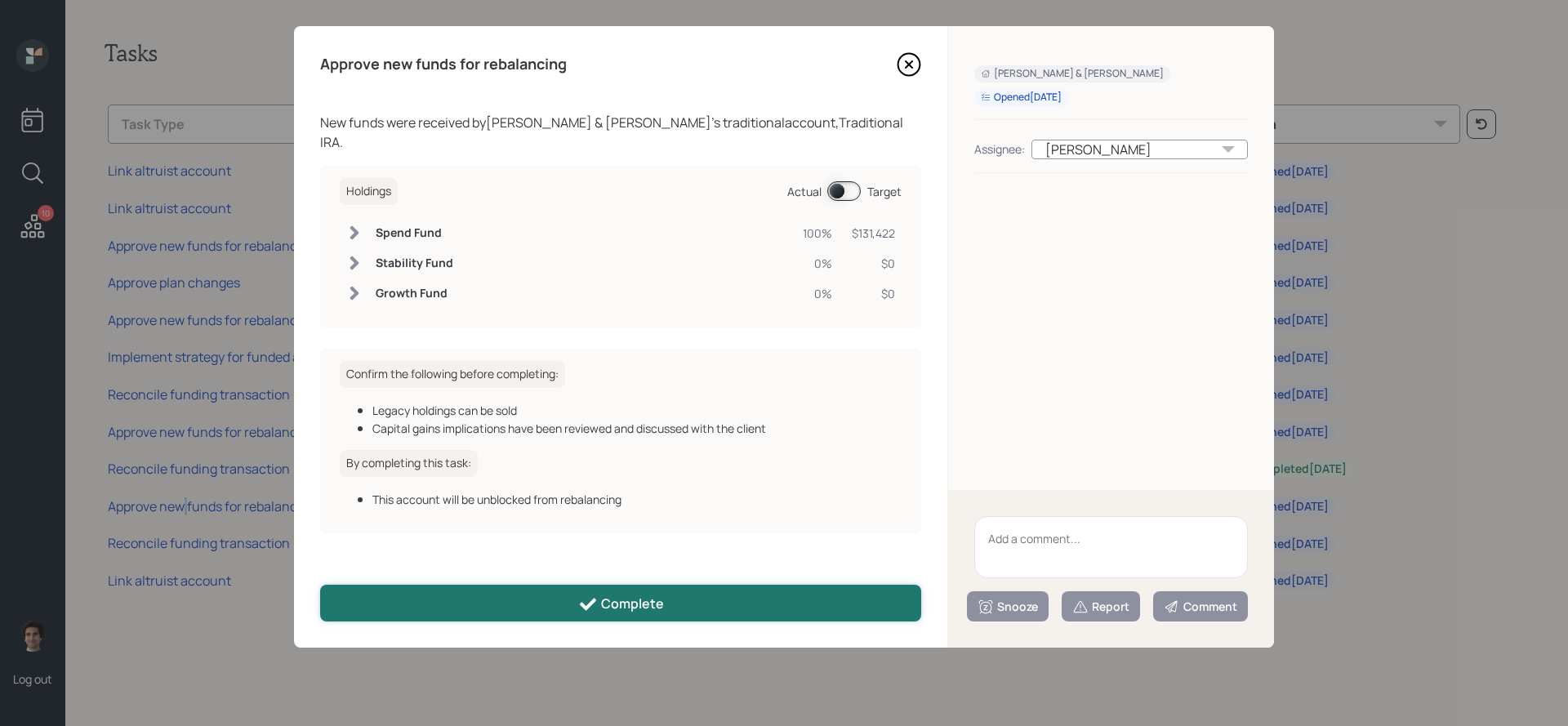
click at [559, 599] on button "Complete" at bounding box center [621, 603] width 601 height 37
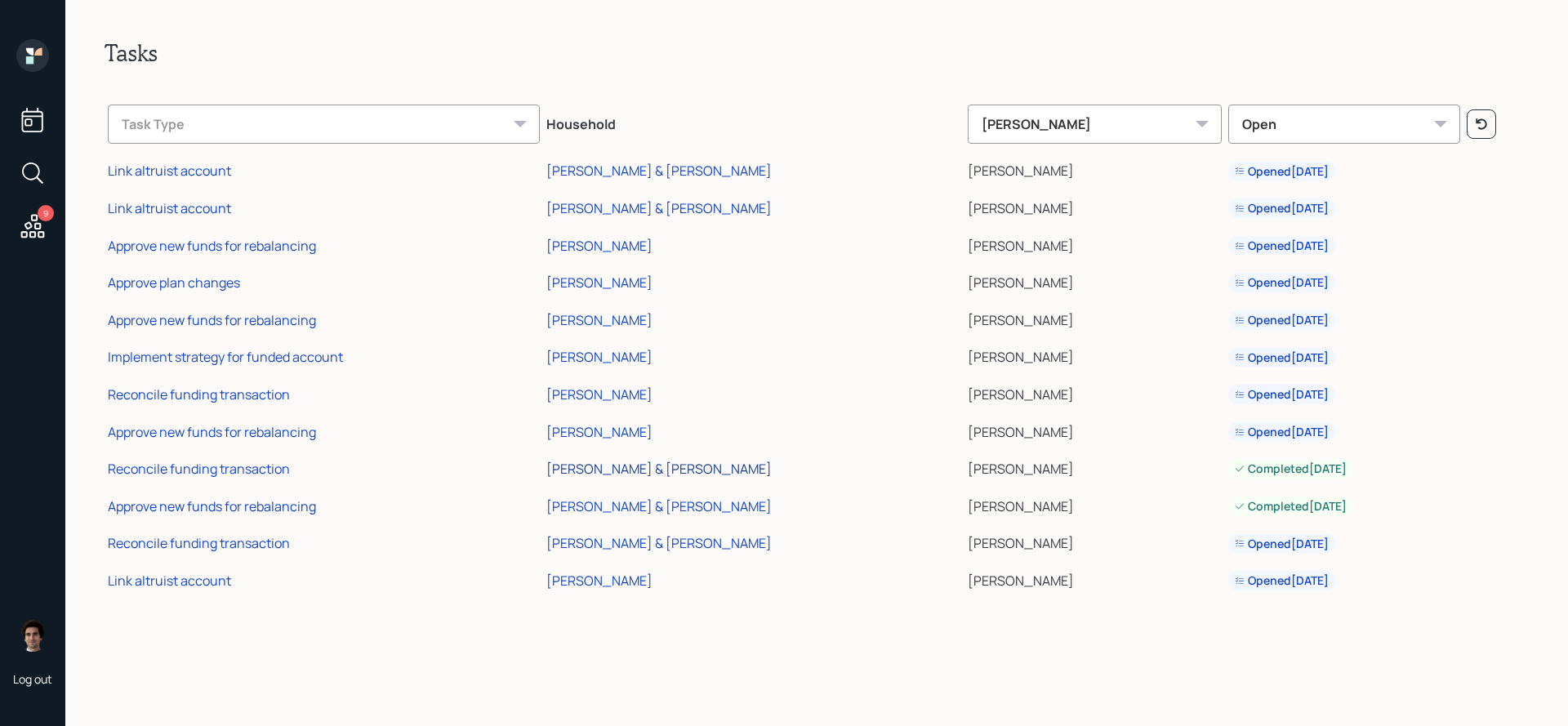
click at [621, 463] on div "[PERSON_NAME] & [PERSON_NAME]" at bounding box center [659, 469] width 226 height 18
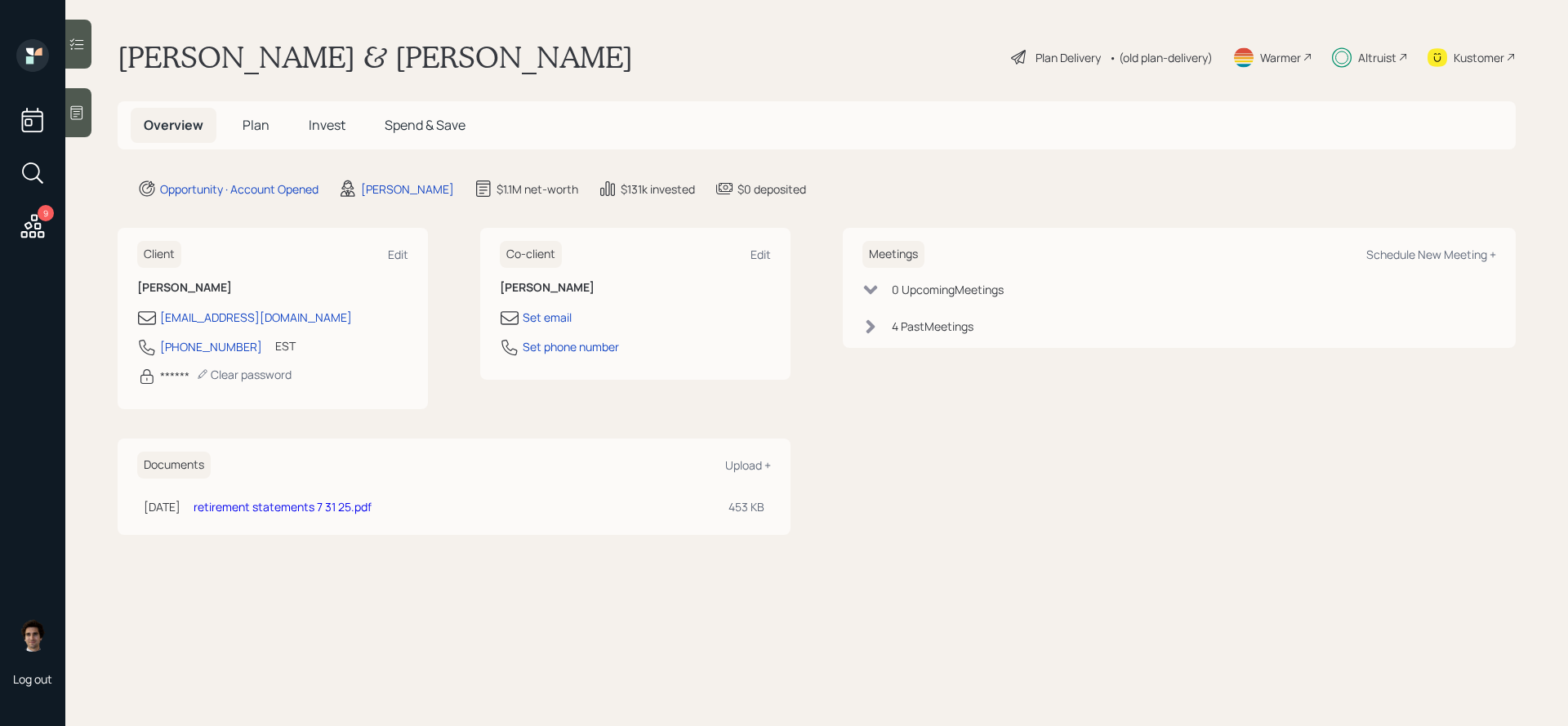
click at [1485, 64] on div "Kustomer" at bounding box center [1479, 57] width 50 height 17
